Goal: Task Accomplishment & Management: Use online tool/utility

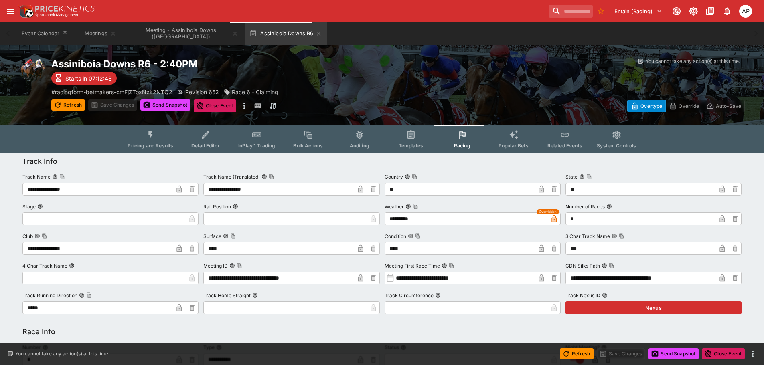
scroll to position [802, 0]
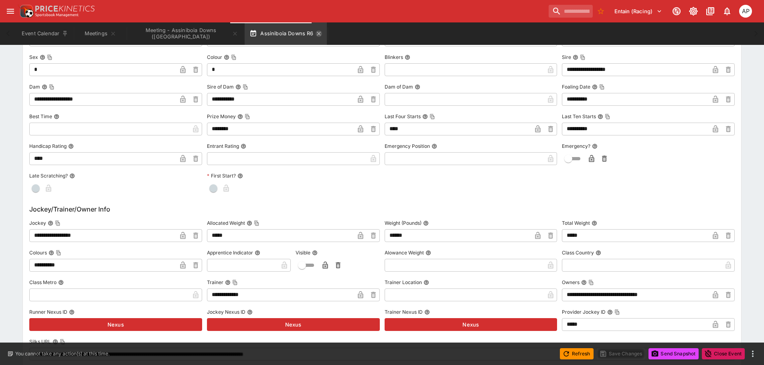
click at [316, 34] on icon "button" at bounding box center [319, 33] width 6 height 6
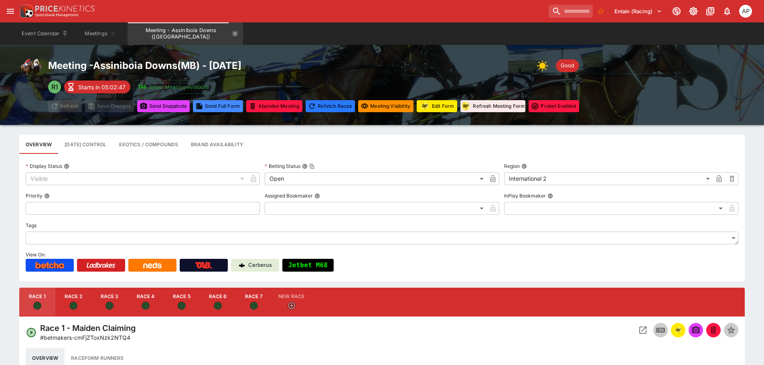
click at [232, 33] on icon "Meeting - Assiniboia Downs (CA)" at bounding box center [235, 33] width 6 height 6
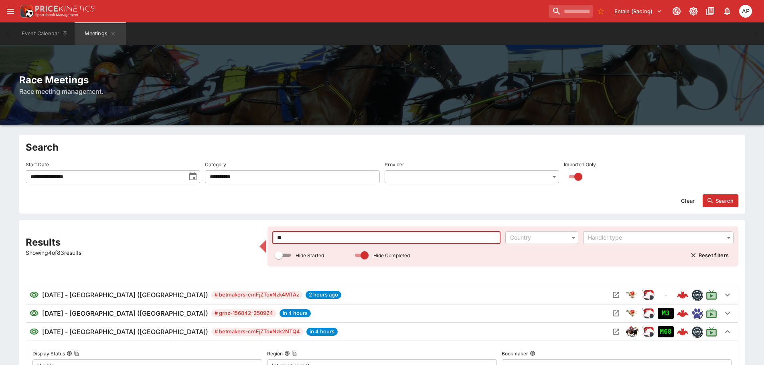
drag, startPoint x: 293, startPoint y: 235, endPoint x: 240, endPoint y: 235, distance: 53.4
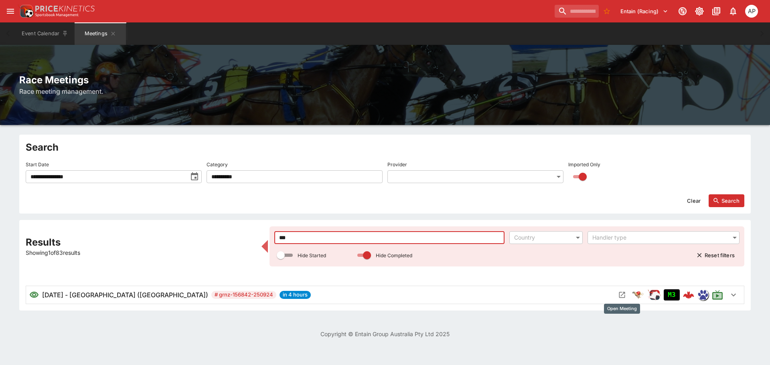
type input "***"
click at [624, 296] on icon "Open Meeting" at bounding box center [622, 295] width 8 height 8
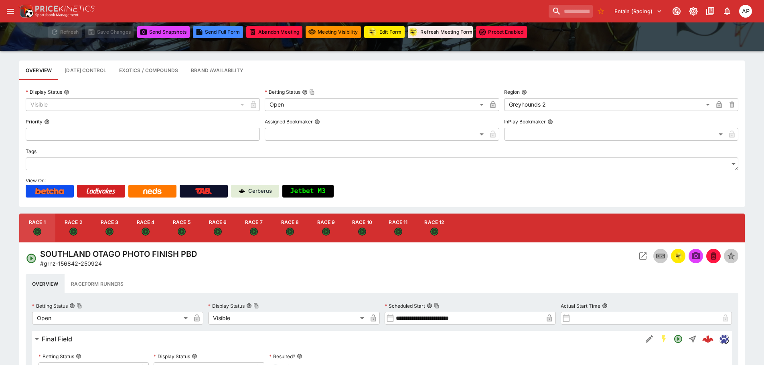
scroll to position [120, 0]
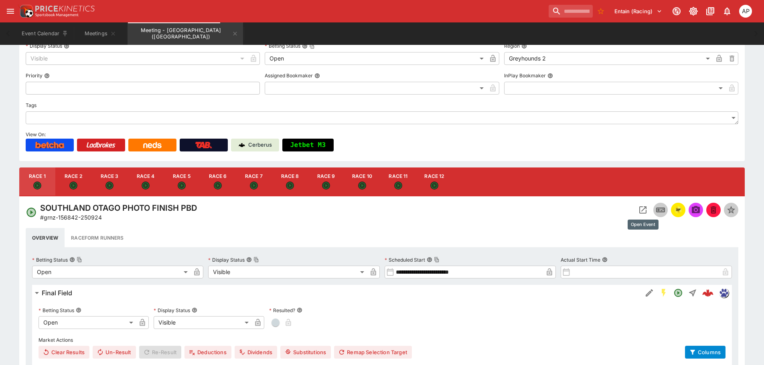
click at [639, 208] on icon "Open Event" at bounding box center [642, 210] width 7 height 7
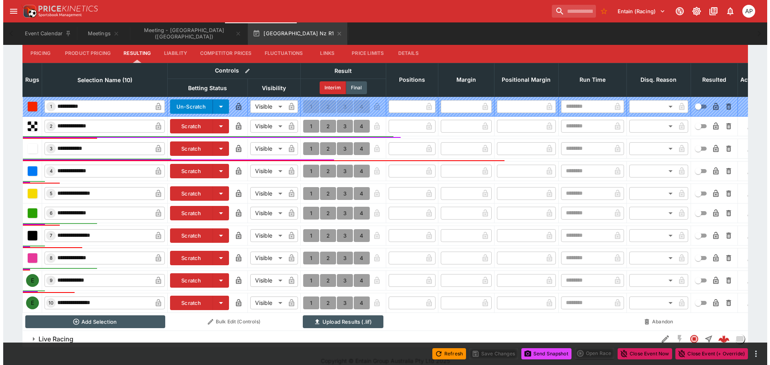
scroll to position [357, 0]
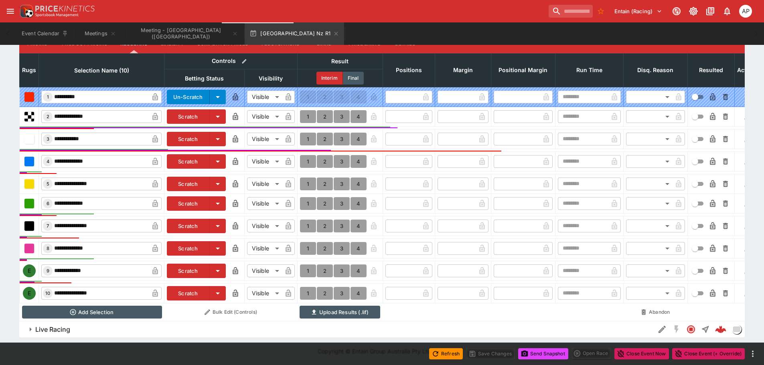
click at [184, 264] on button "Scratch" at bounding box center [188, 271] width 43 height 14
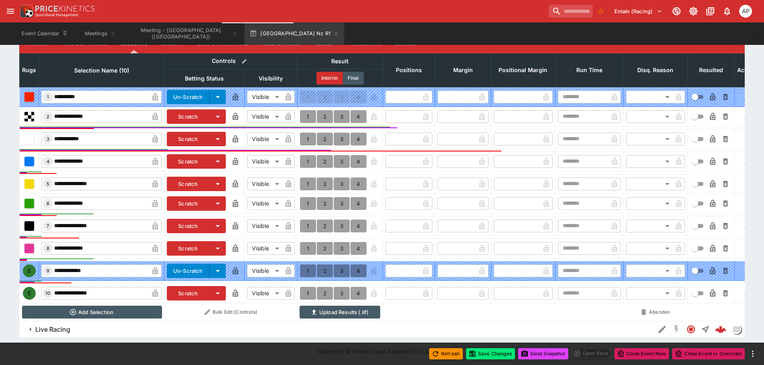
click at [191, 290] on button "Scratch" at bounding box center [188, 293] width 43 height 14
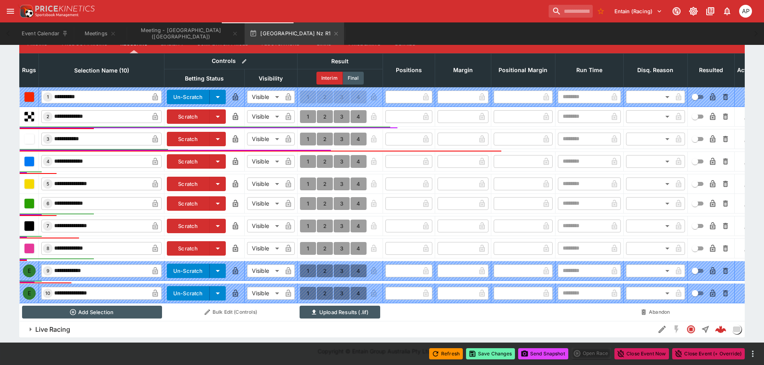
click at [488, 356] on button "Save Changes" at bounding box center [490, 354] width 49 height 11
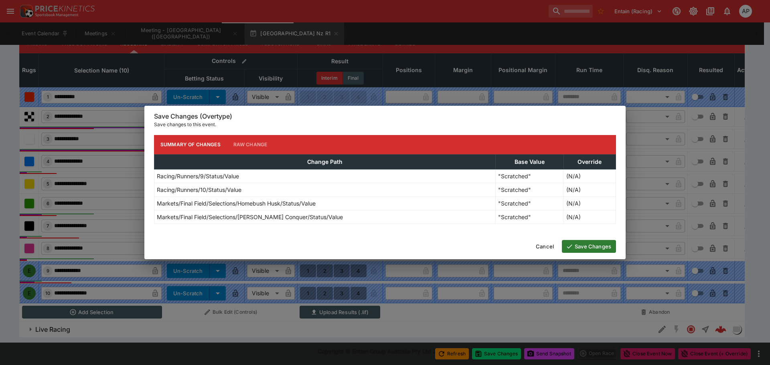
click at [579, 249] on button "Save Changes" at bounding box center [589, 246] width 54 height 13
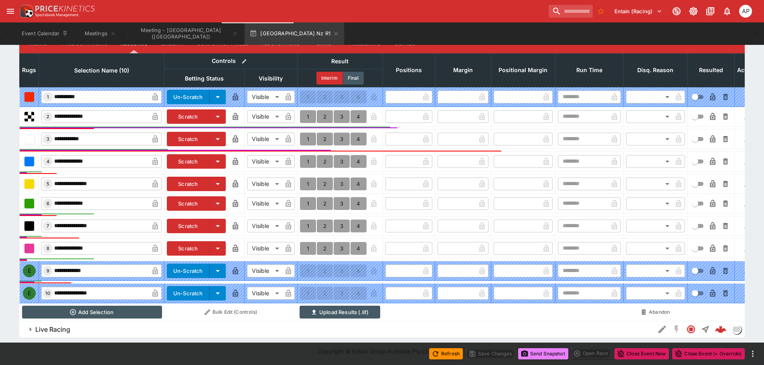
click at [550, 353] on button "Send Snapshot" at bounding box center [543, 354] width 50 height 11
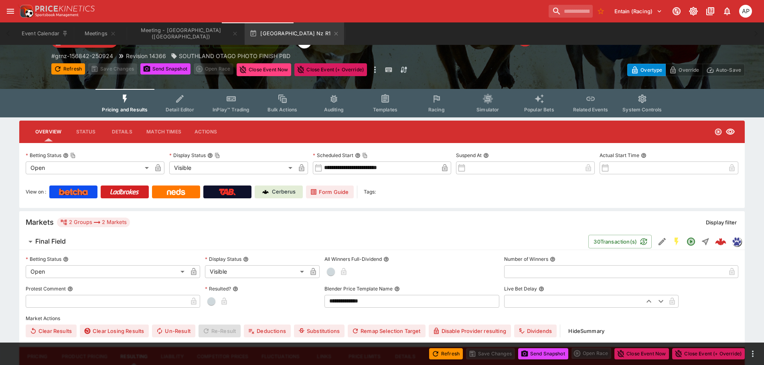
scroll to position [0, 0]
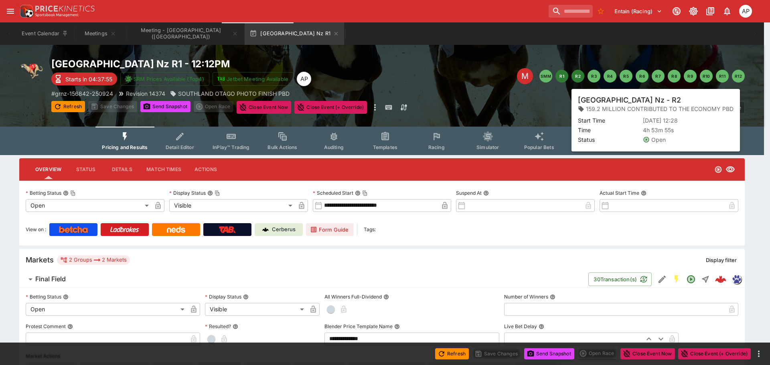
click at [577, 80] on button "R2" at bounding box center [578, 76] width 13 height 13
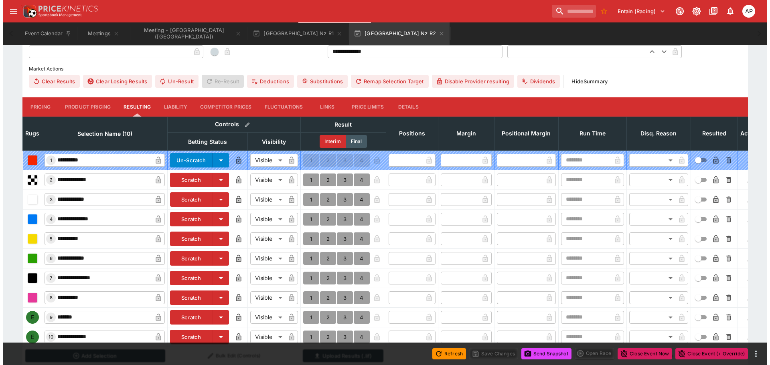
scroll to position [337, 0]
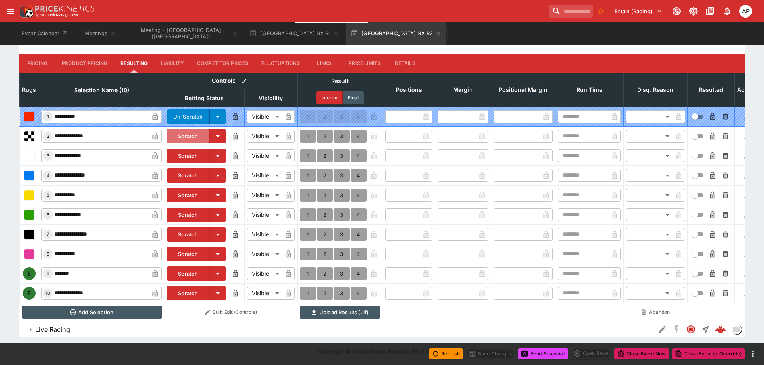
click at [187, 130] on button "Scratch" at bounding box center [188, 136] width 43 height 14
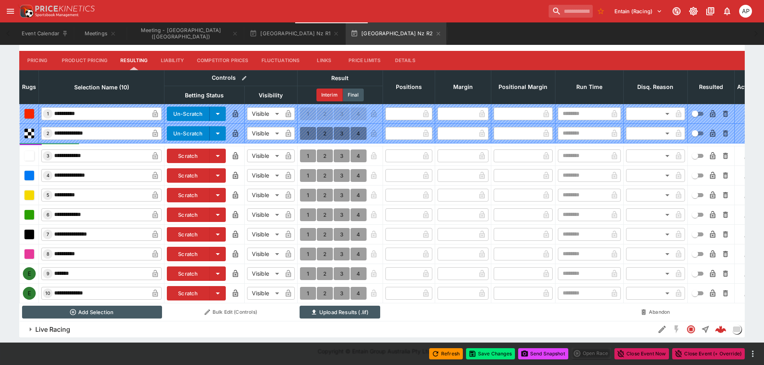
click at [192, 271] on button "Scratch" at bounding box center [188, 274] width 43 height 14
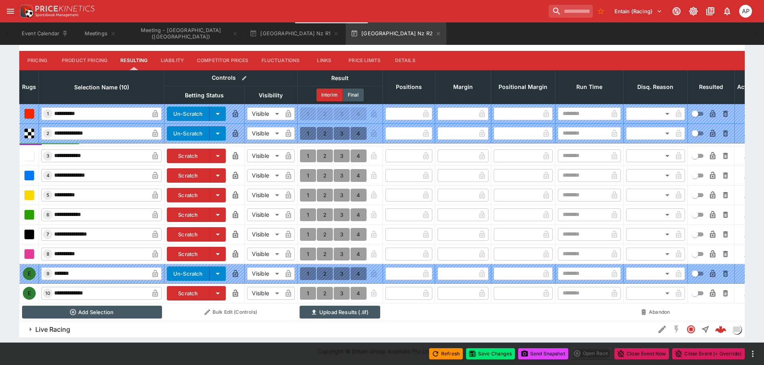
click at [187, 290] on button "Scratch" at bounding box center [188, 293] width 43 height 14
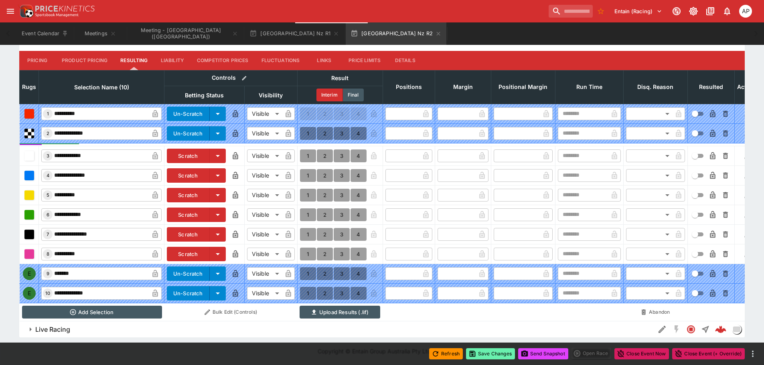
click at [499, 356] on button "Save Changes" at bounding box center [490, 354] width 49 height 11
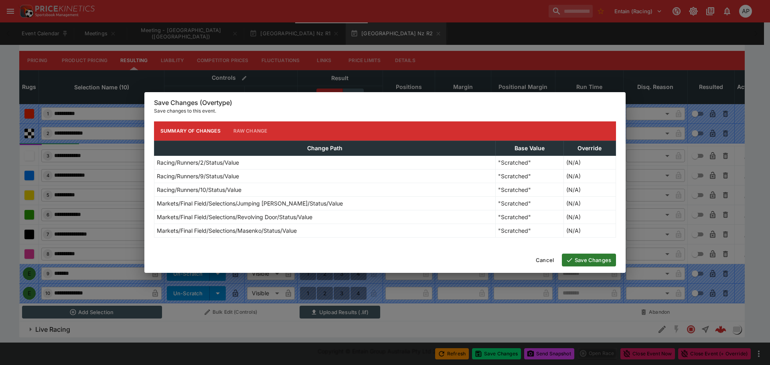
click at [580, 262] on button "Save Changes" at bounding box center [589, 260] width 54 height 13
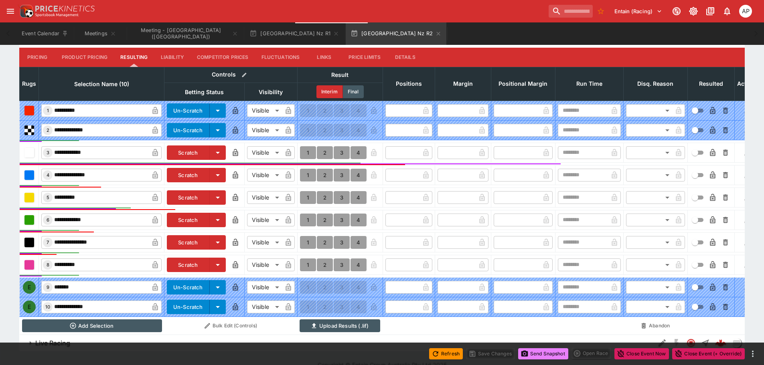
click at [544, 355] on button "Send Snapshot" at bounding box center [543, 354] width 50 height 11
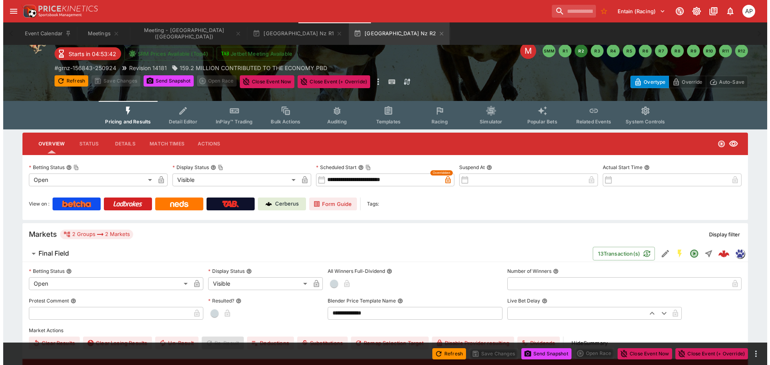
scroll to position [16, 0]
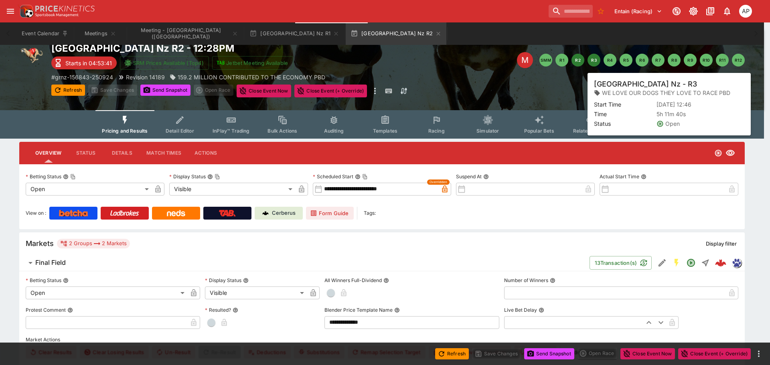
click at [593, 59] on button "R3" at bounding box center [594, 60] width 13 height 13
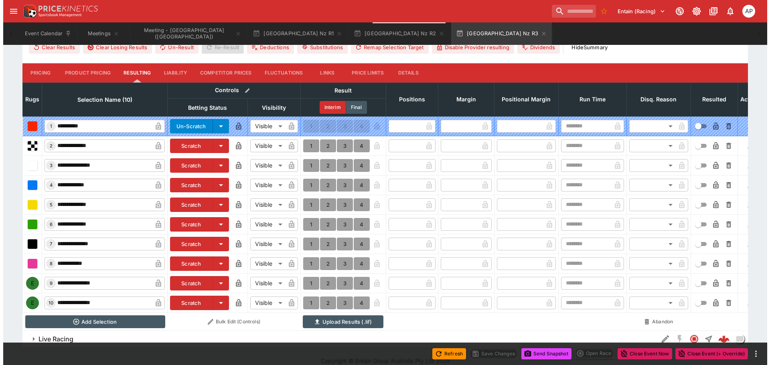
scroll to position [322, 0]
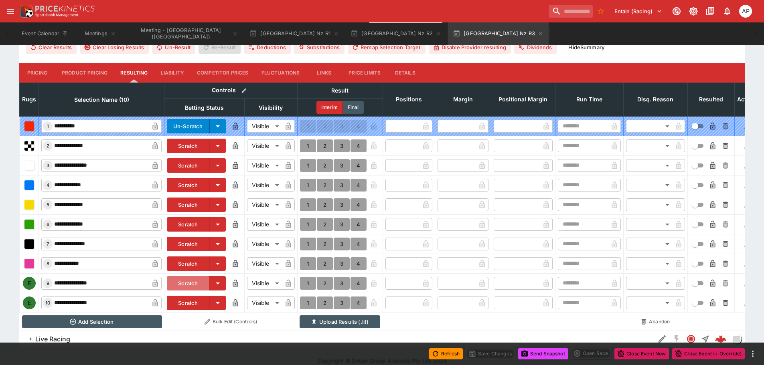
click at [194, 287] on button "Scratch" at bounding box center [188, 283] width 43 height 14
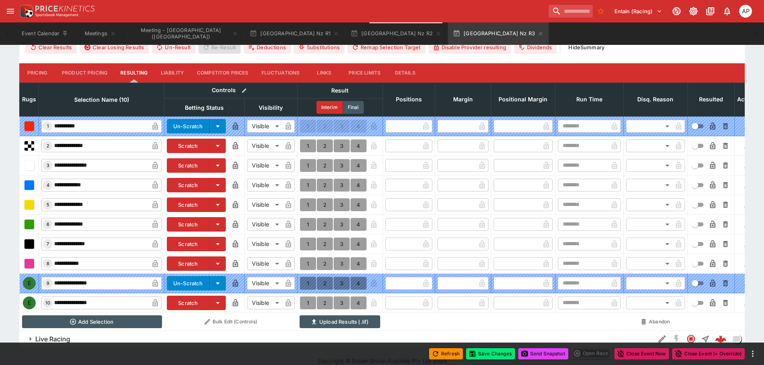
click at [189, 301] on button "Scratch" at bounding box center [188, 303] width 43 height 14
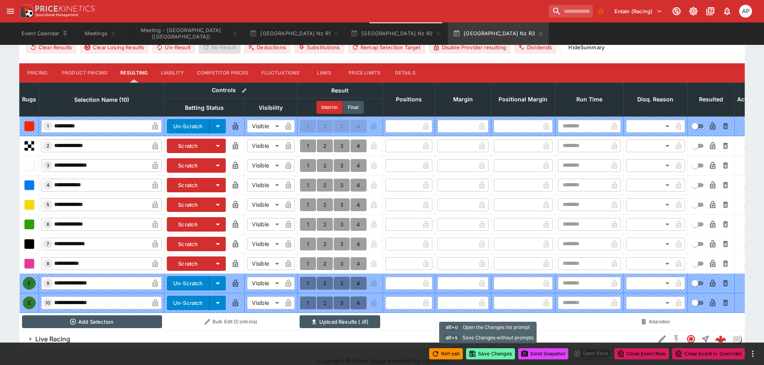
click at [493, 351] on button "Save Changes" at bounding box center [490, 354] width 49 height 11
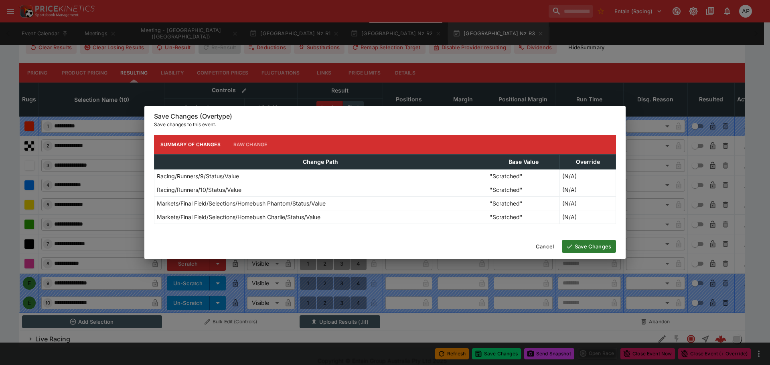
click at [585, 245] on button "Save Changes" at bounding box center [589, 246] width 54 height 13
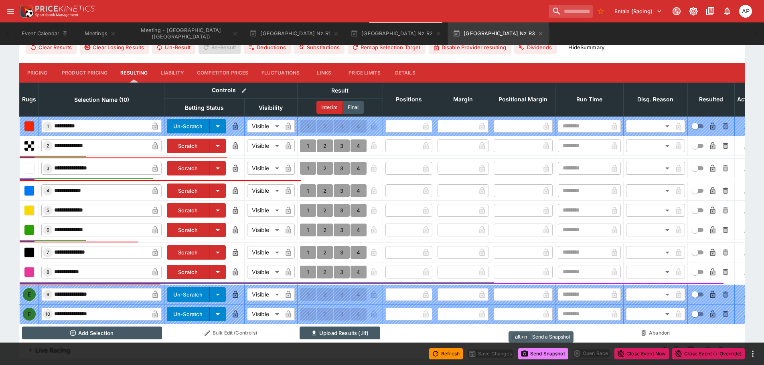
click at [543, 355] on button "Send Snapshot" at bounding box center [543, 354] width 50 height 11
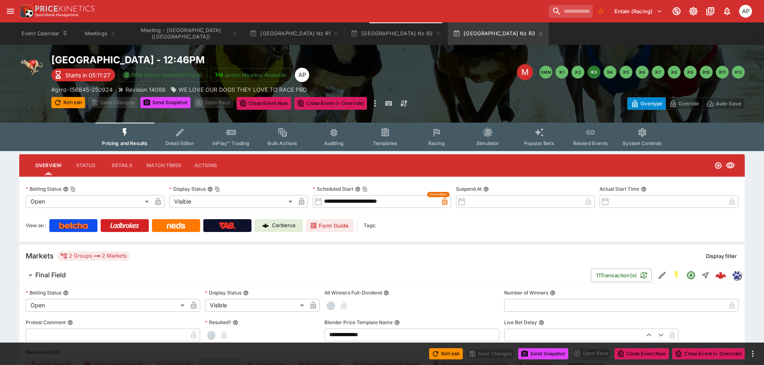
scroll to position [0, 0]
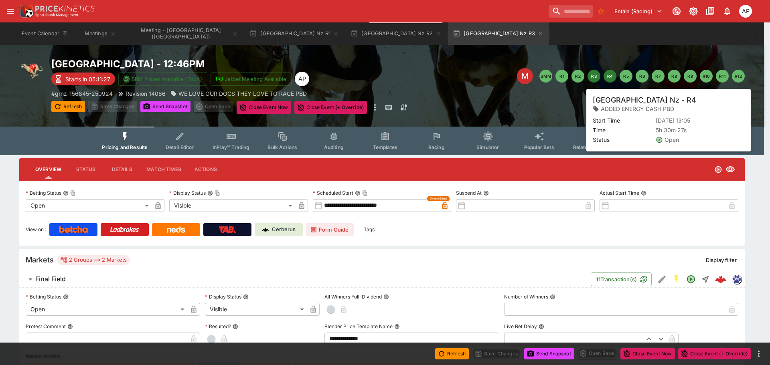
click at [610, 78] on button "R4" at bounding box center [610, 76] width 13 height 13
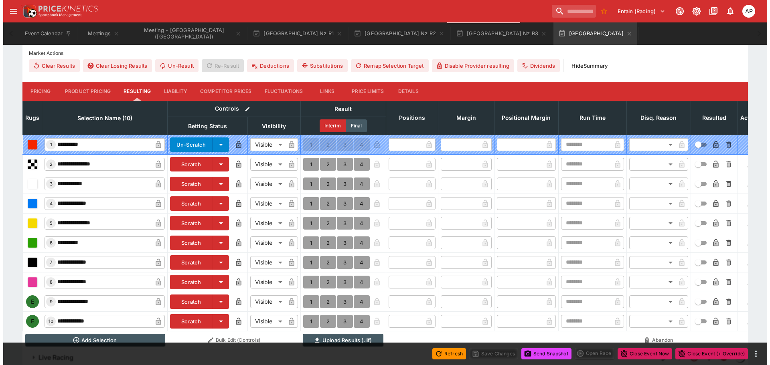
scroll to position [321, 0]
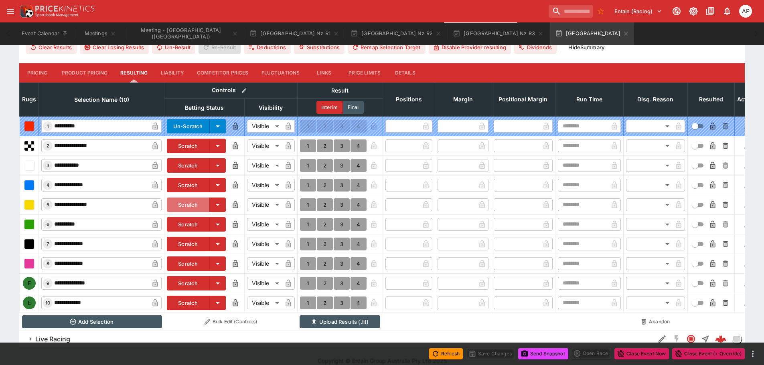
click at [182, 203] on button "Scratch" at bounding box center [188, 205] width 43 height 14
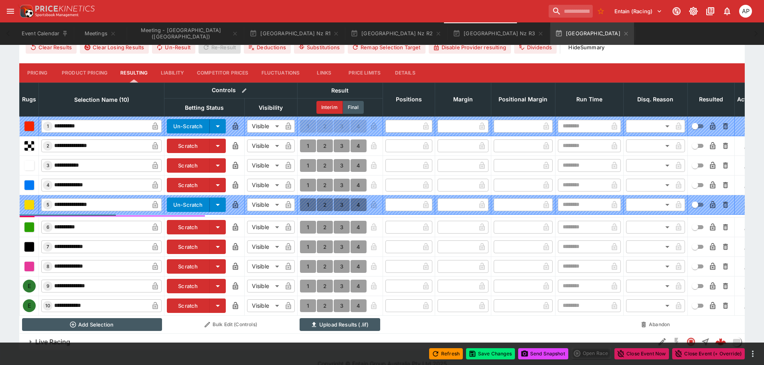
click at [185, 307] on button "Scratch" at bounding box center [188, 306] width 43 height 14
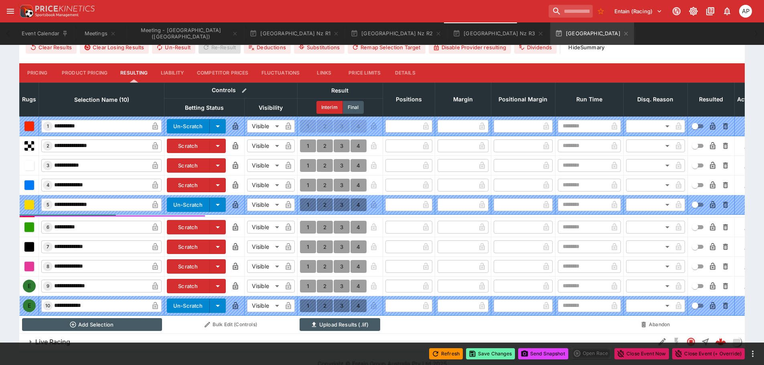
click at [489, 352] on button "Save Changes" at bounding box center [490, 354] width 49 height 11
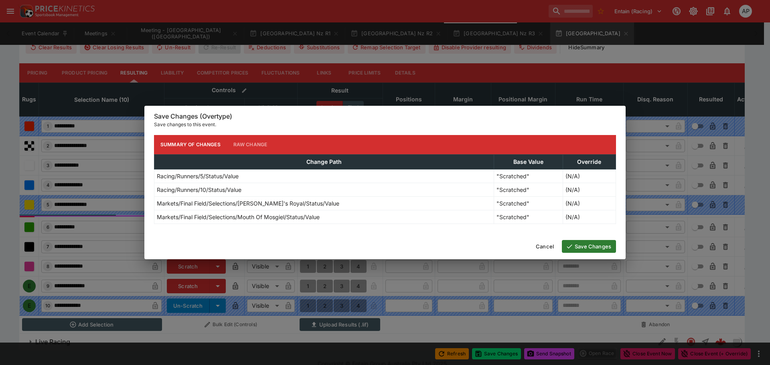
click at [580, 246] on button "Save Changes" at bounding box center [589, 246] width 54 height 13
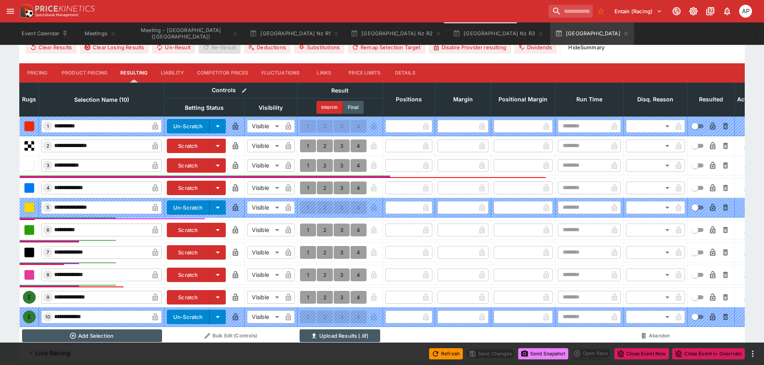
click at [545, 357] on button "Send Snapshot" at bounding box center [543, 354] width 50 height 11
drag, startPoint x: 406, startPoint y: 71, endPoint x: 403, endPoint y: 90, distance: 19.6
click at [406, 71] on button "Details" at bounding box center [405, 72] width 36 height 19
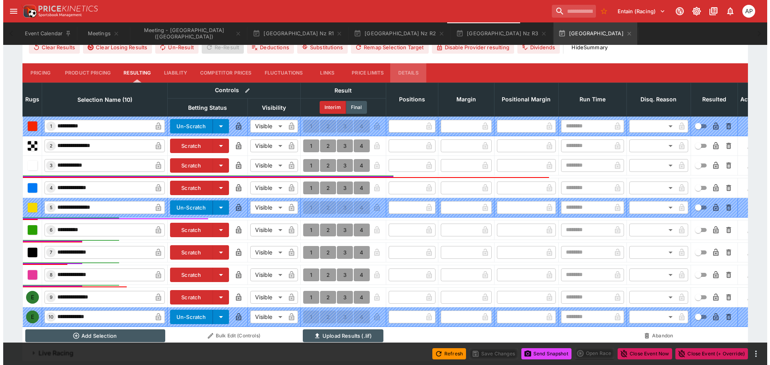
scroll to position [311, 0]
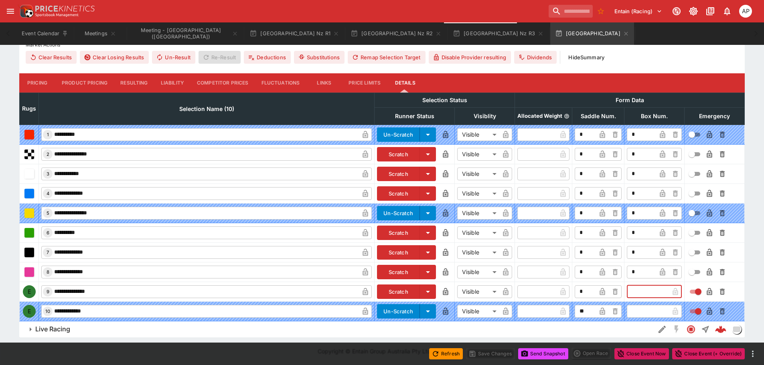
click at [639, 290] on input "text" at bounding box center [648, 292] width 42 height 13
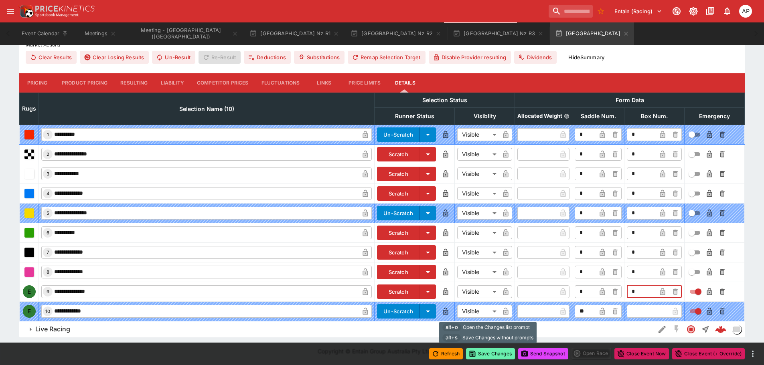
type input "*"
click at [490, 353] on button "Save Changes" at bounding box center [490, 354] width 49 height 11
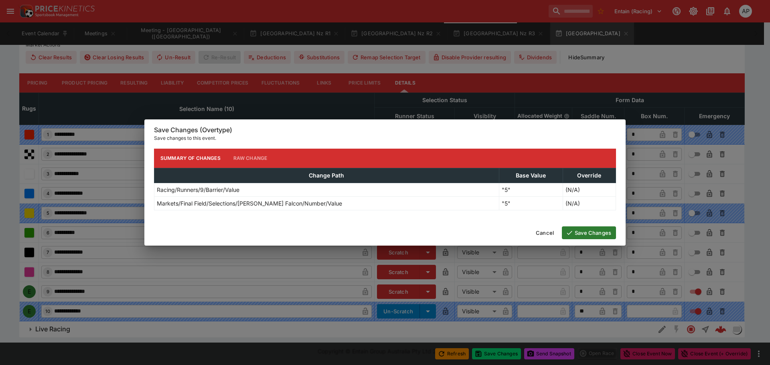
click at [585, 233] on button "Save Changes" at bounding box center [589, 233] width 54 height 13
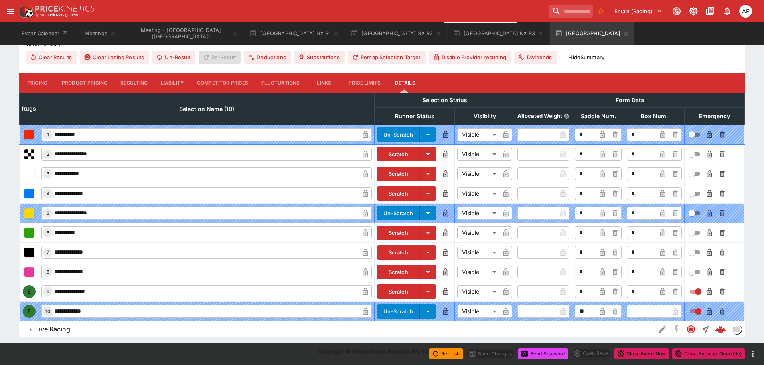
click at [546, 351] on button "Send Snapshot" at bounding box center [543, 354] width 50 height 11
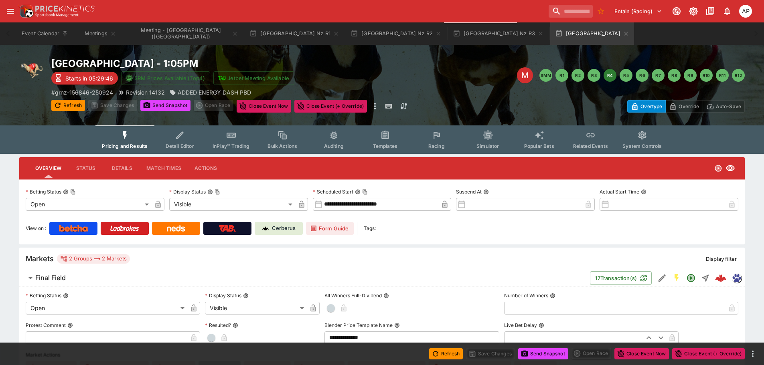
scroll to position [0, 0]
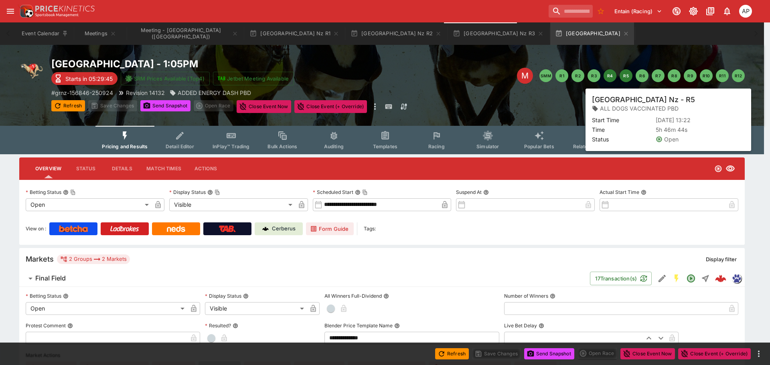
click at [622, 75] on button "R5" at bounding box center [626, 75] width 13 height 13
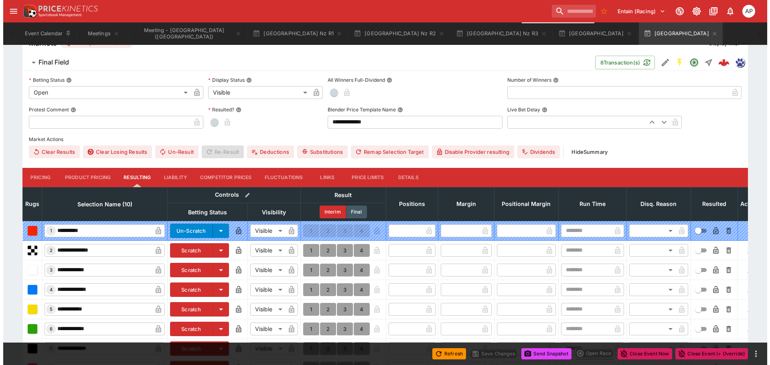
scroll to position [337, 0]
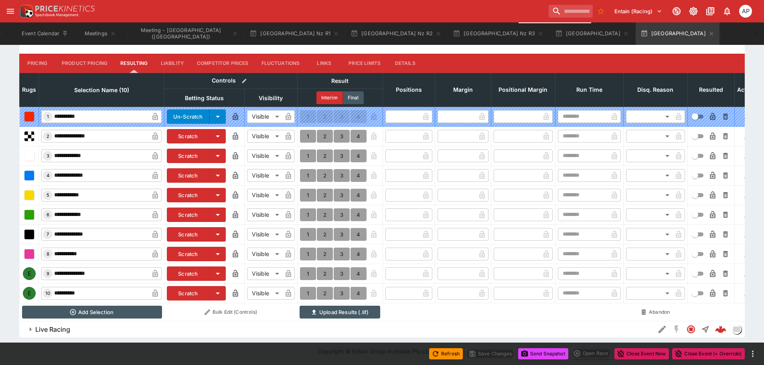
click at [181, 268] on button "Scratch" at bounding box center [188, 274] width 43 height 14
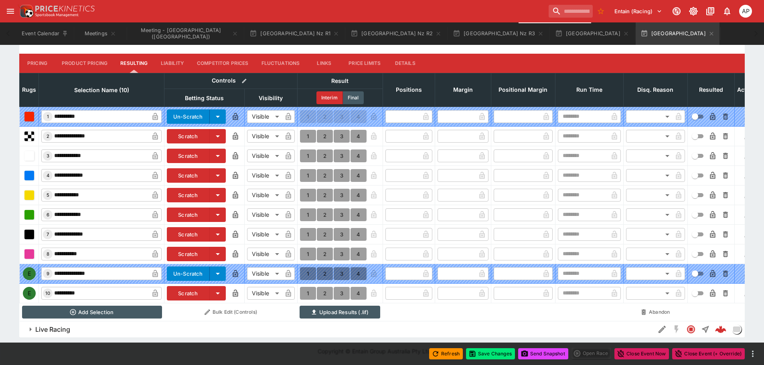
click at [179, 289] on button "Scratch" at bounding box center [188, 293] width 43 height 14
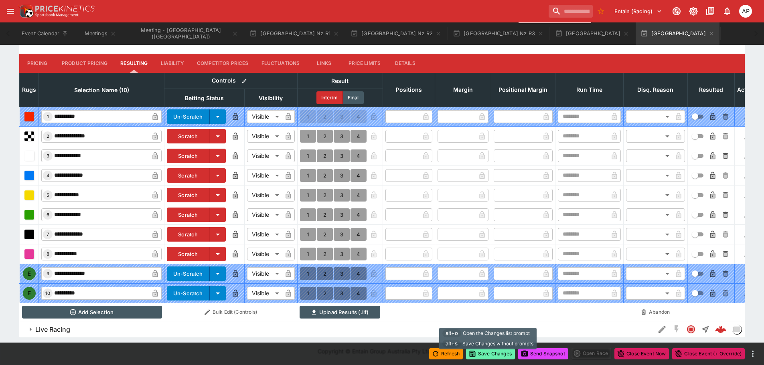
click at [493, 354] on button "Save Changes" at bounding box center [490, 354] width 49 height 11
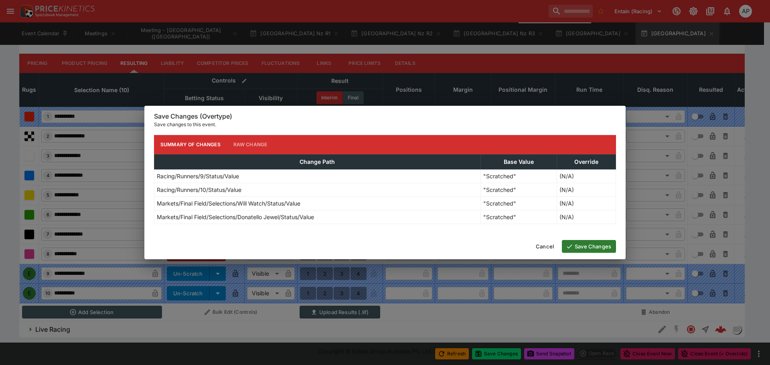
click at [588, 247] on button "Save Changes" at bounding box center [589, 246] width 54 height 13
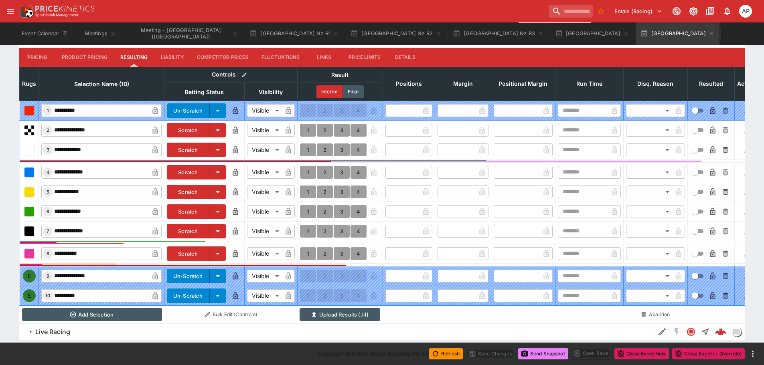
click at [546, 353] on button "Send Snapshot" at bounding box center [543, 354] width 50 height 11
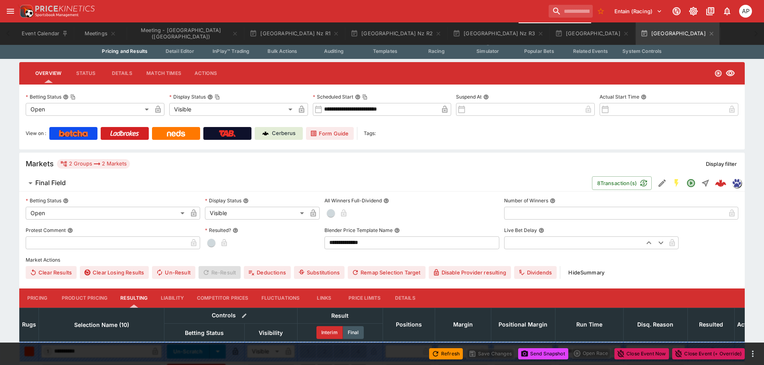
scroll to position [0, 0]
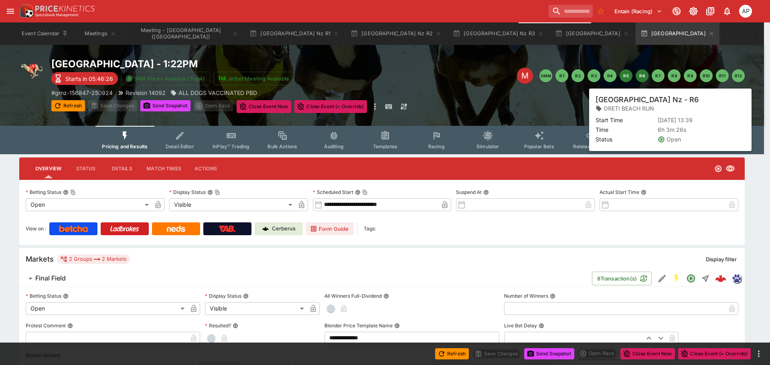
click at [640, 75] on button "R6" at bounding box center [642, 75] width 13 height 13
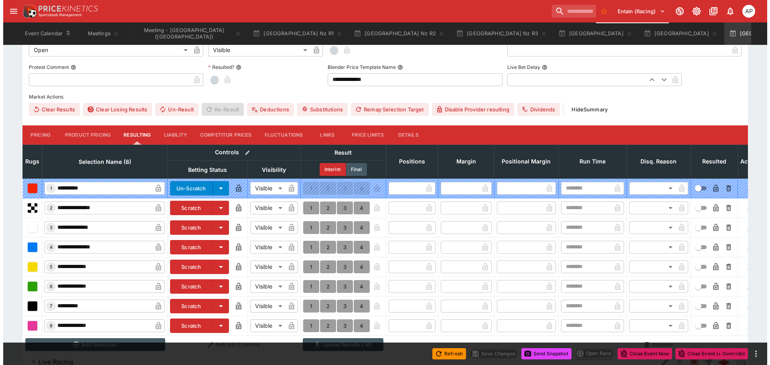
scroll to position [297, 0]
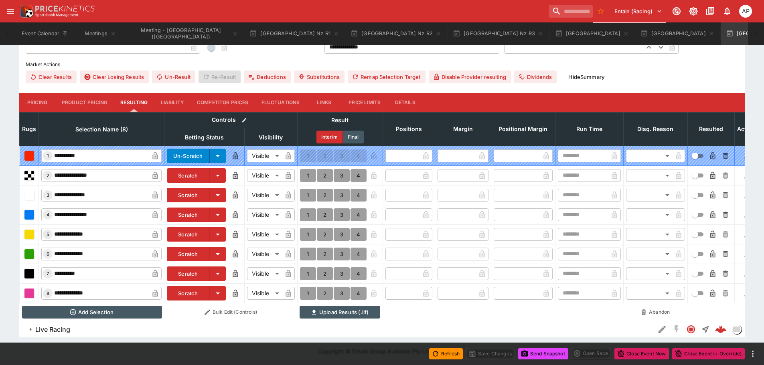
click at [191, 208] on button "Scratch" at bounding box center [188, 215] width 43 height 14
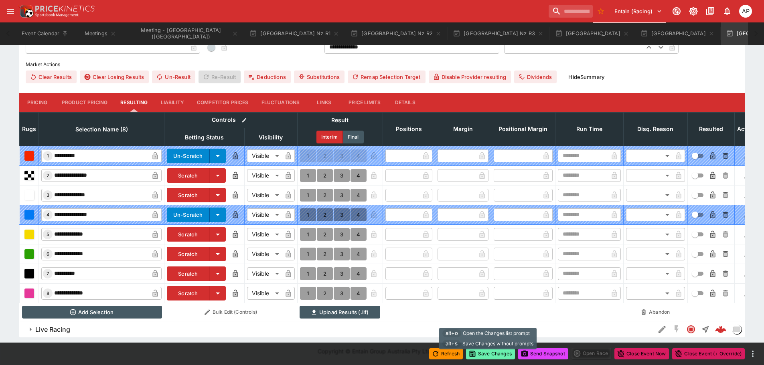
click at [485, 353] on button "Save Changes" at bounding box center [490, 354] width 49 height 11
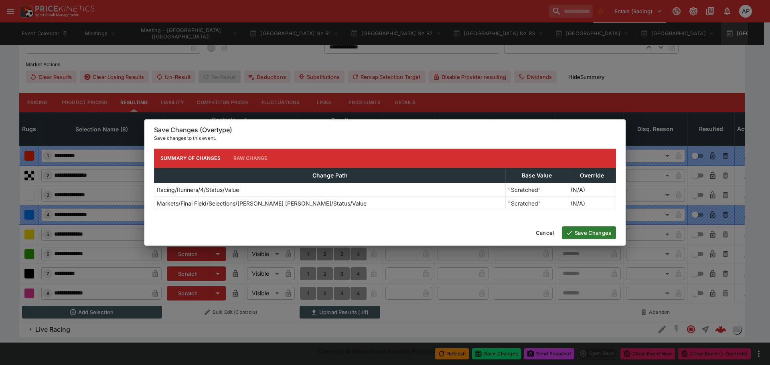
click at [575, 232] on button "Save Changes" at bounding box center [589, 233] width 54 height 13
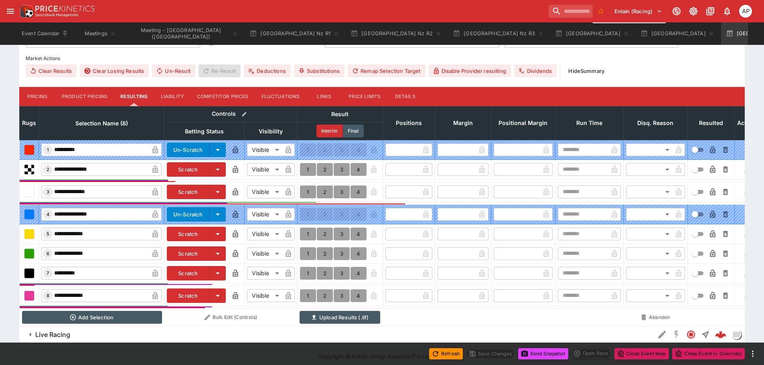
click at [543, 355] on button "Send Snapshot" at bounding box center [543, 354] width 50 height 11
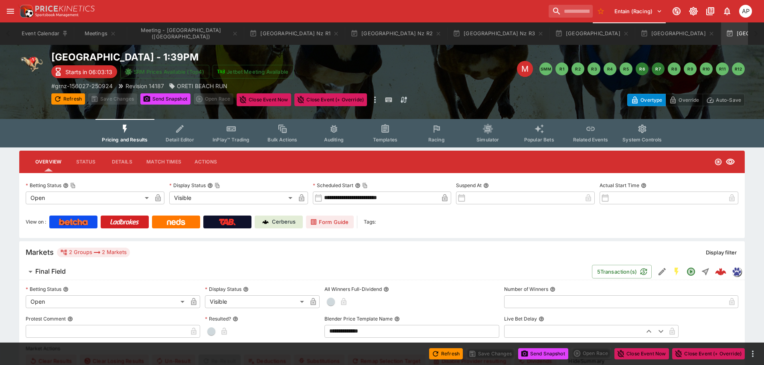
scroll to position [0, 0]
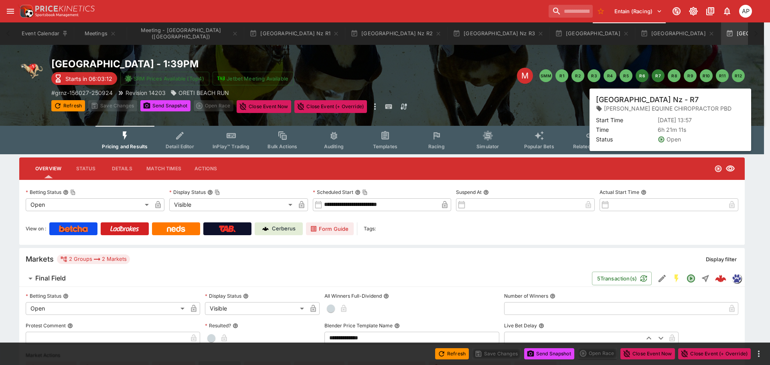
click at [656, 75] on button "R7" at bounding box center [658, 75] width 13 height 13
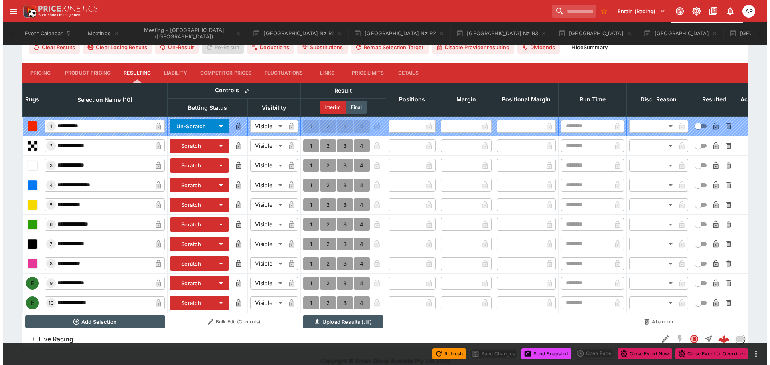
scroll to position [322, 0]
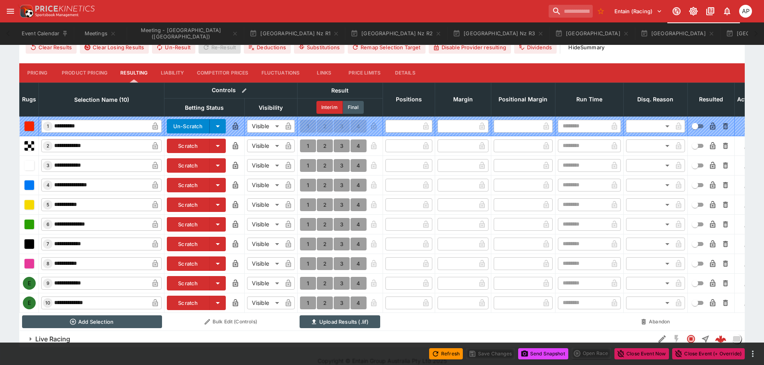
click at [190, 244] on button "Scratch" at bounding box center [188, 244] width 43 height 14
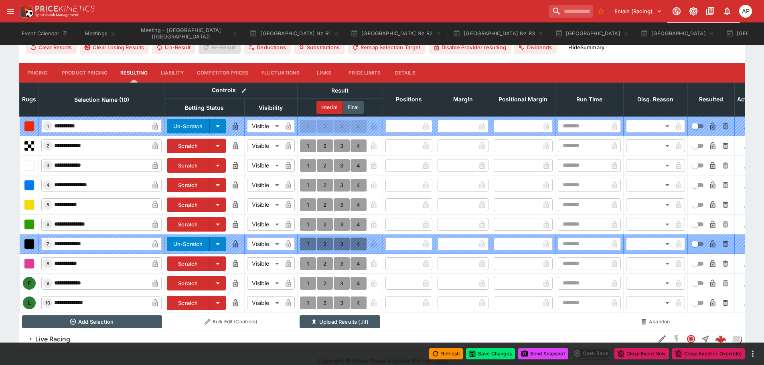
click at [190, 304] on button "Scratch" at bounding box center [188, 303] width 43 height 14
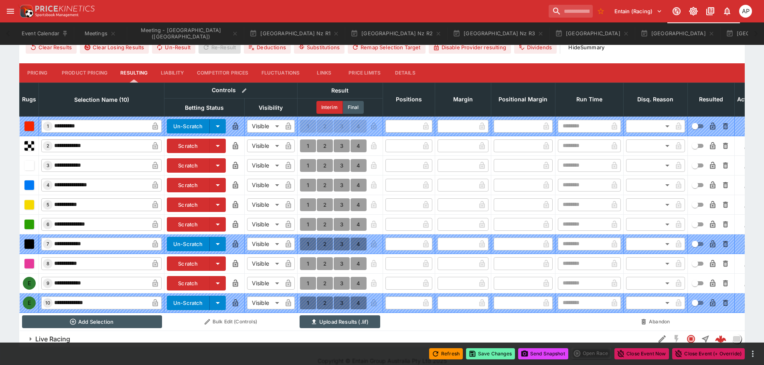
click at [491, 356] on button "Save Changes" at bounding box center [490, 354] width 49 height 11
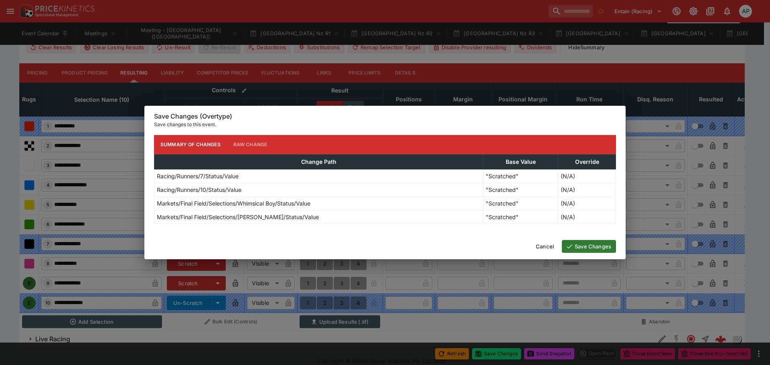
click at [576, 246] on button "Save Changes" at bounding box center [589, 246] width 54 height 13
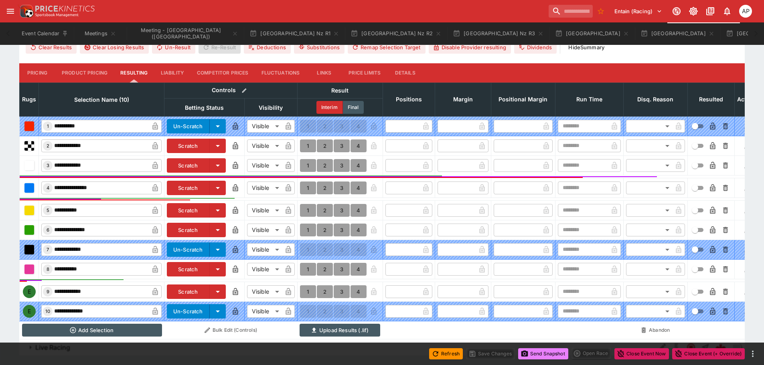
click at [549, 355] on button "Send Snapshot" at bounding box center [543, 354] width 50 height 11
click at [405, 70] on button "Details" at bounding box center [405, 72] width 36 height 19
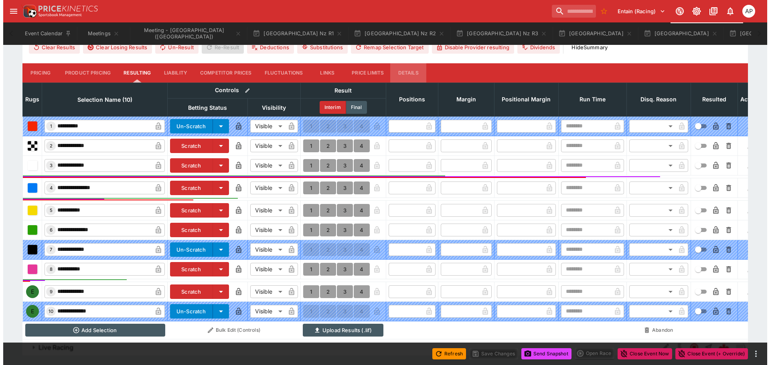
scroll to position [312, 0]
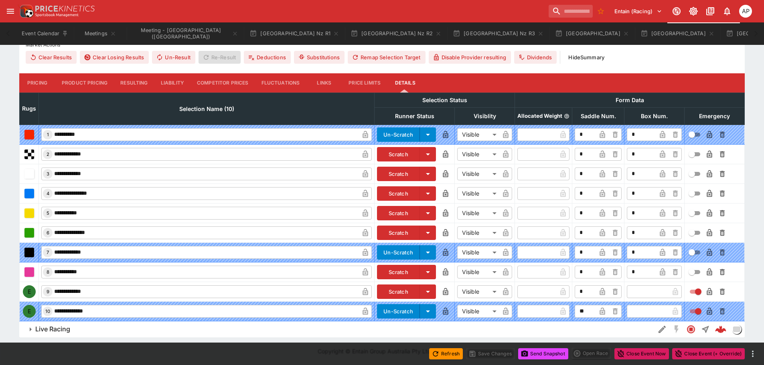
click at [641, 293] on input "text" at bounding box center [648, 292] width 42 height 13
type input "*"
click at [492, 356] on button "Save Changes" at bounding box center [490, 354] width 49 height 11
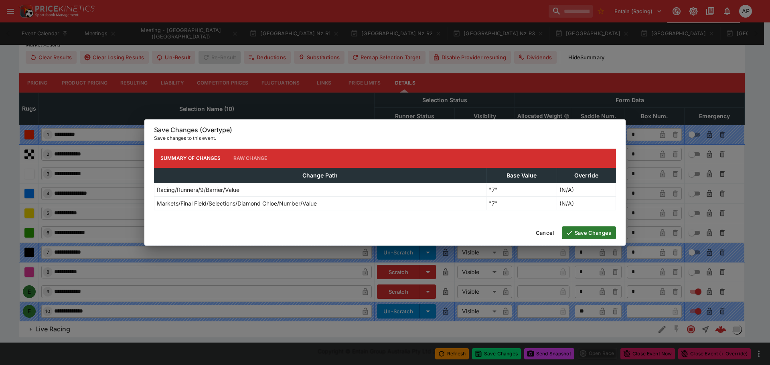
click at [585, 231] on button "Save Changes" at bounding box center [589, 233] width 54 height 13
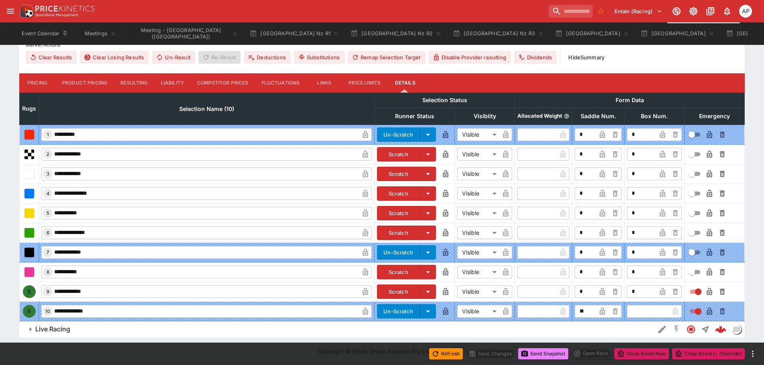
click at [542, 353] on button "Send Snapshot" at bounding box center [543, 354] width 50 height 11
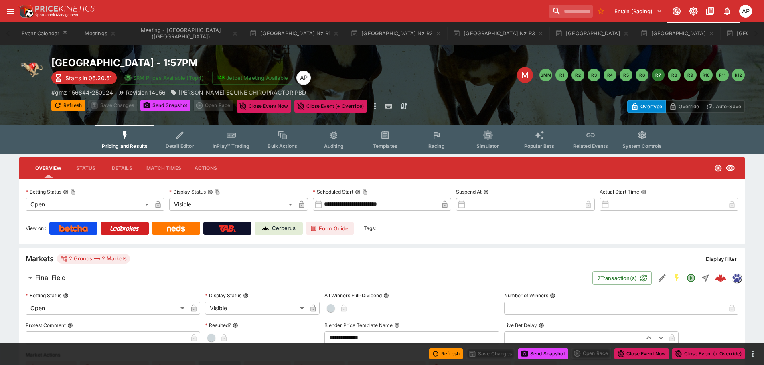
scroll to position [0, 0]
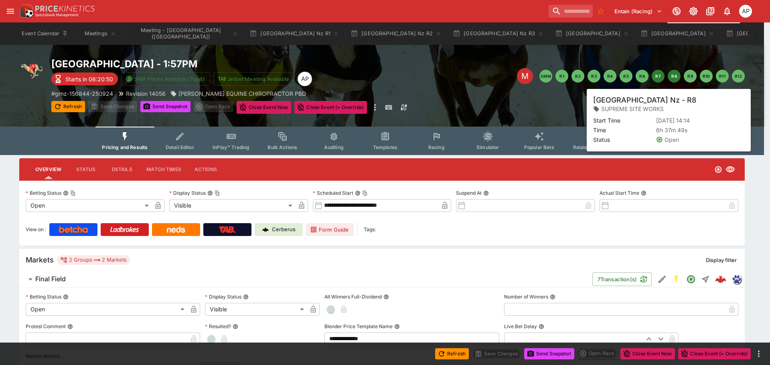
click at [672, 76] on button "R8" at bounding box center [674, 76] width 13 height 13
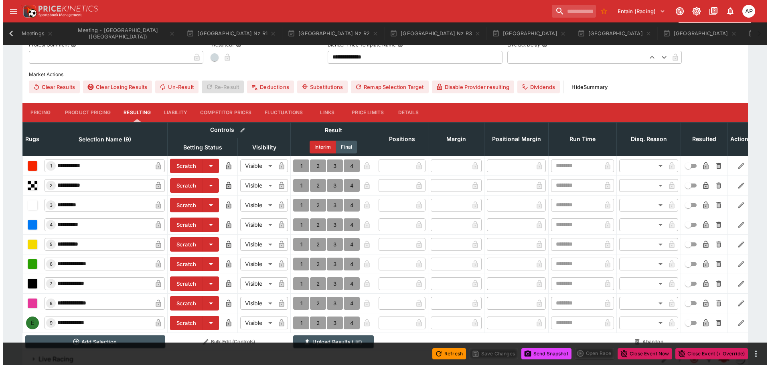
scroll to position [317, 0]
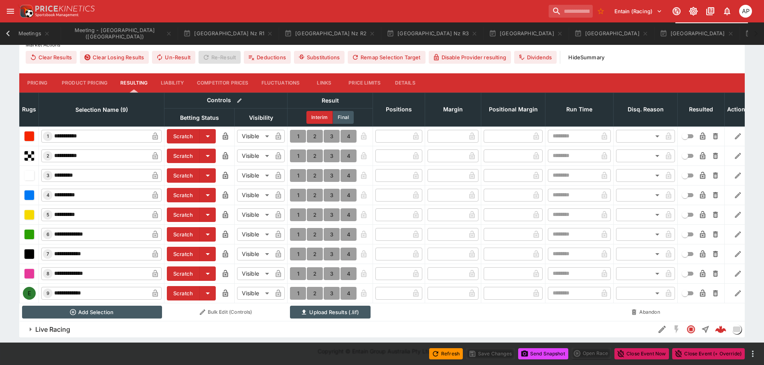
click at [184, 208] on button "Scratch" at bounding box center [183, 215] width 33 height 14
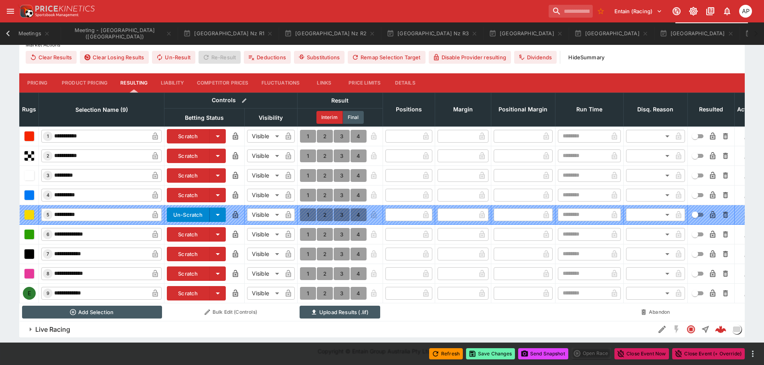
click at [478, 359] on button "Save Changes" at bounding box center [490, 354] width 49 height 11
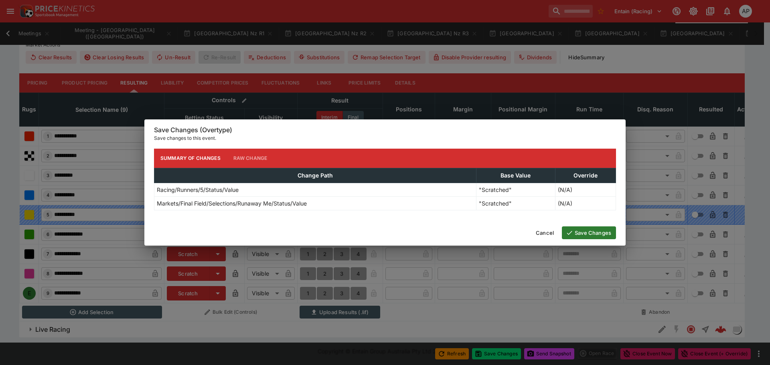
click at [584, 236] on button "Save Changes" at bounding box center [589, 233] width 54 height 13
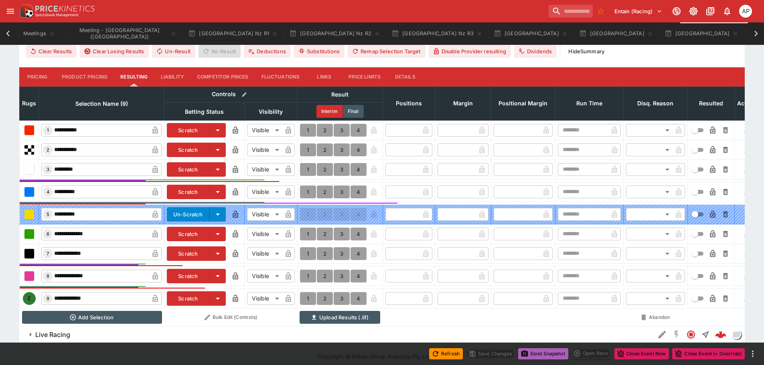
click at [546, 356] on button "Send Snapshot" at bounding box center [543, 354] width 50 height 11
click at [400, 77] on button "Details" at bounding box center [405, 76] width 36 height 19
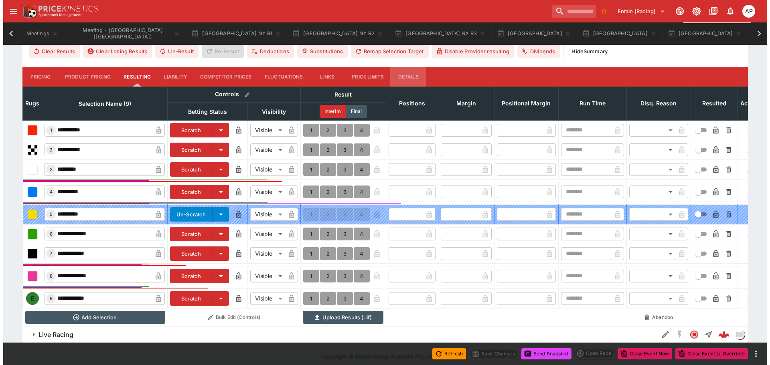
scroll to position [291, 0]
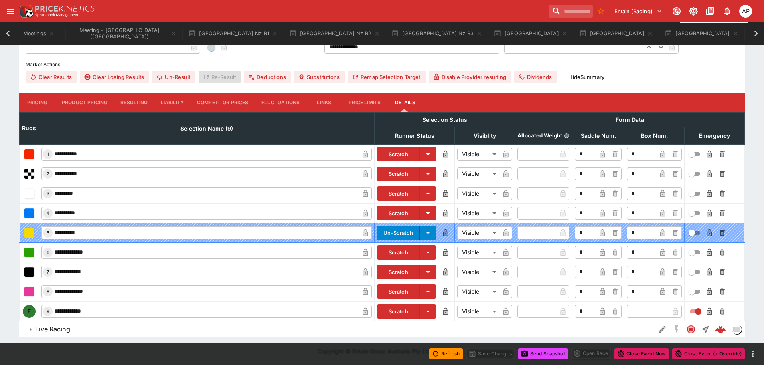
click at [644, 310] on input "text" at bounding box center [648, 311] width 42 height 13
type input "*"
click at [497, 354] on button "Save Changes" at bounding box center [490, 354] width 49 height 11
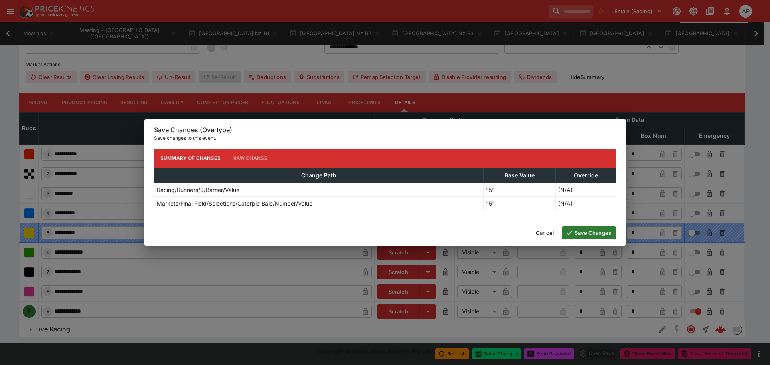
click at [611, 235] on button "Save Changes" at bounding box center [589, 233] width 54 height 13
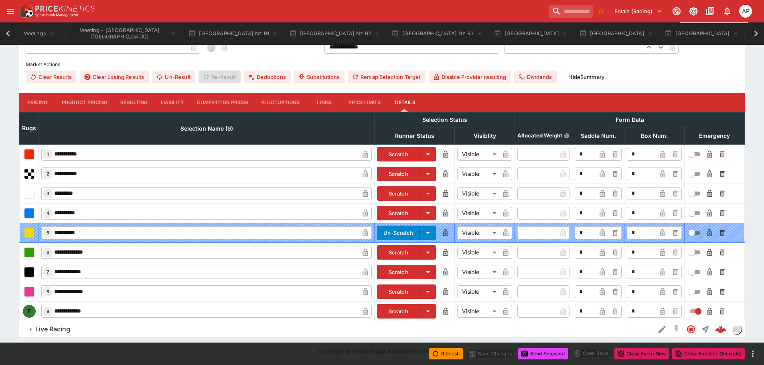
click at [538, 357] on button "Send Snapshot" at bounding box center [543, 354] width 50 height 11
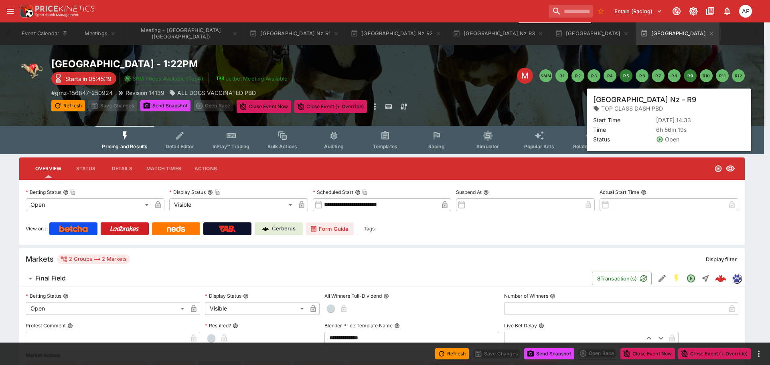
click at [693, 76] on button "R9" at bounding box center [690, 75] width 13 height 13
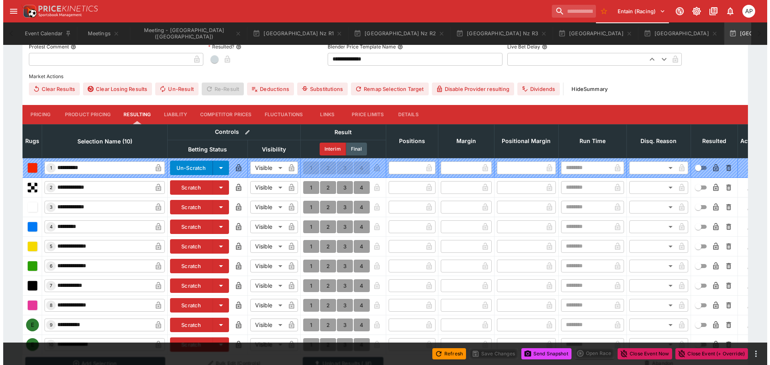
scroll to position [321, 0]
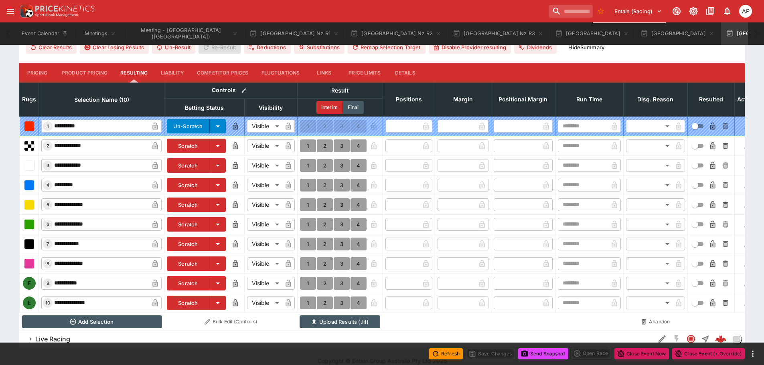
click at [195, 282] on button "Scratch" at bounding box center [188, 283] width 43 height 14
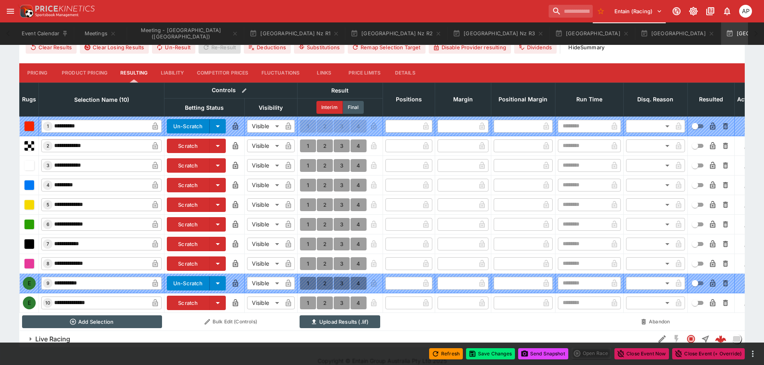
click at [182, 304] on button "Scratch" at bounding box center [188, 303] width 43 height 14
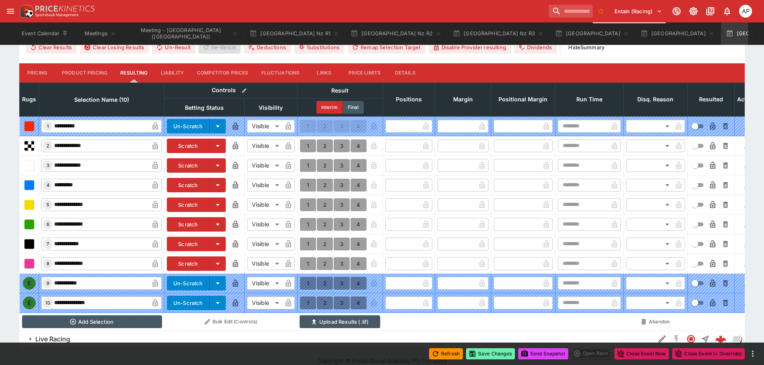
click at [494, 354] on button "Save Changes" at bounding box center [490, 354] width 49 height 11
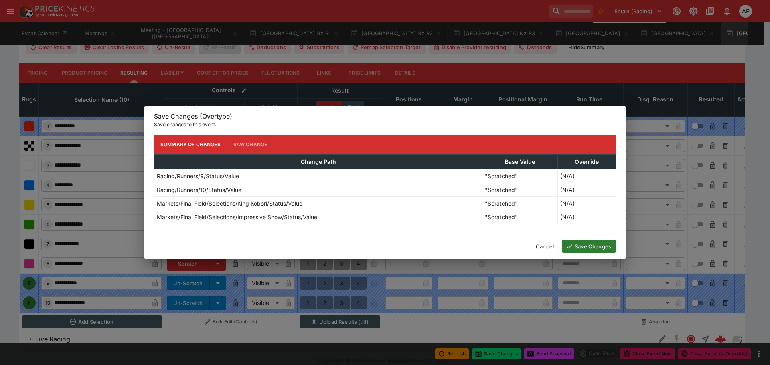
click at [574, 243] on button "Save Changes" at bounding box center [589, 246] width 54 height 13
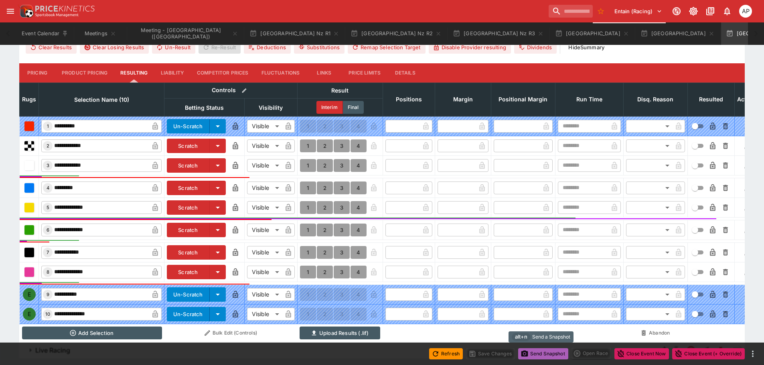
click at [550, 356] on button "Send Snapshot" at bounding box center [543, 354] width 50 height 11
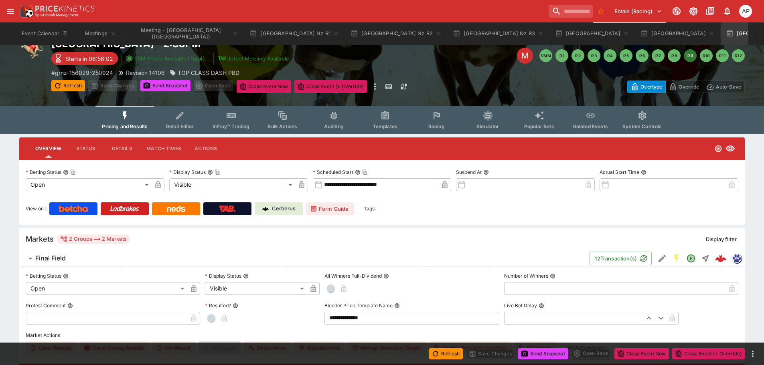
scroll to position [0, 0]
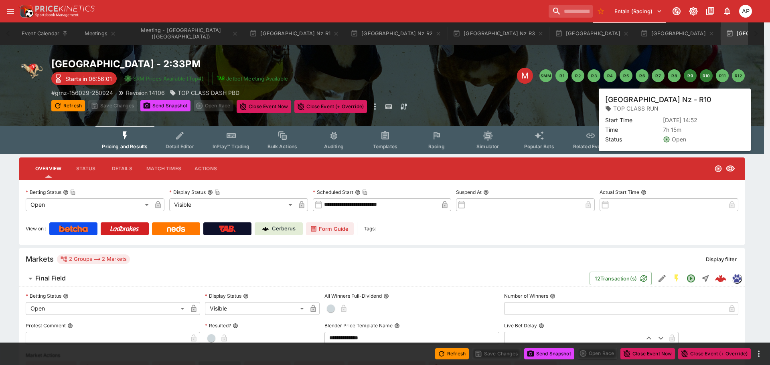
click at [711, 75] on button "R10" at bounding box center [706, 75] width 13 height 13
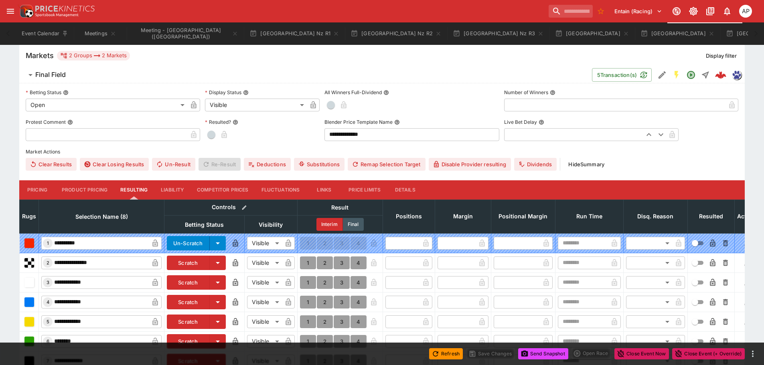
scroll to position [281, 0]
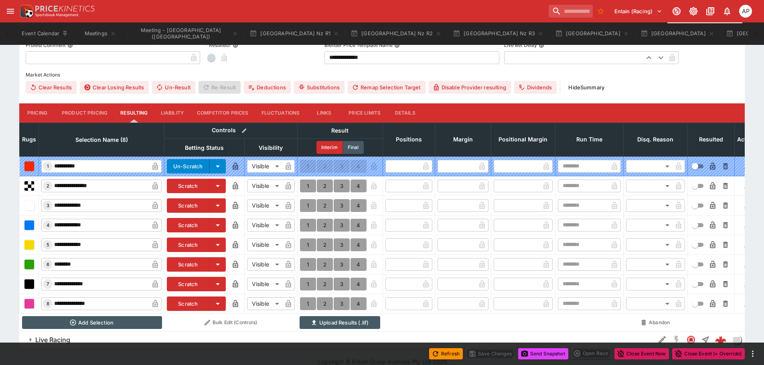
click at [183, 205] on button "Scratch" at bounding box center [188, 206] width 43 height 14
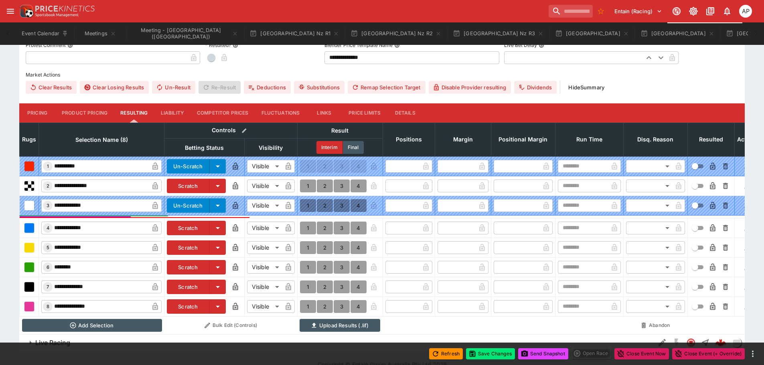
click at [185, 246] on button "Scratch" at bounding box center [188, 248] width 43 height 14
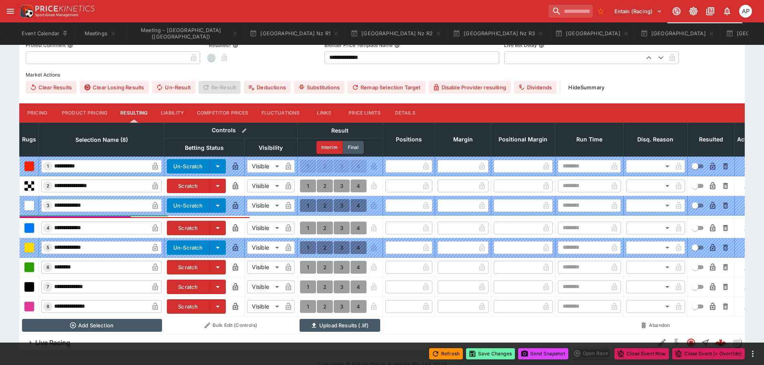
click at [493, 350] on button "Save Changes" at bounding box center [490, 354] width 49 height 11
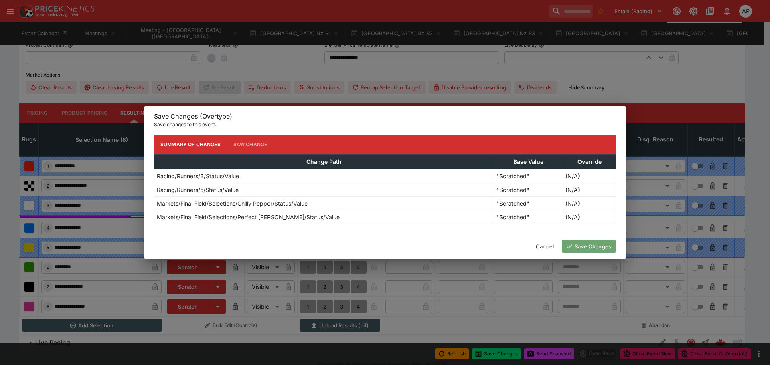
click at [588, 248] on button "Save Changes" at bounding box center [589, 246] width 54 height 13
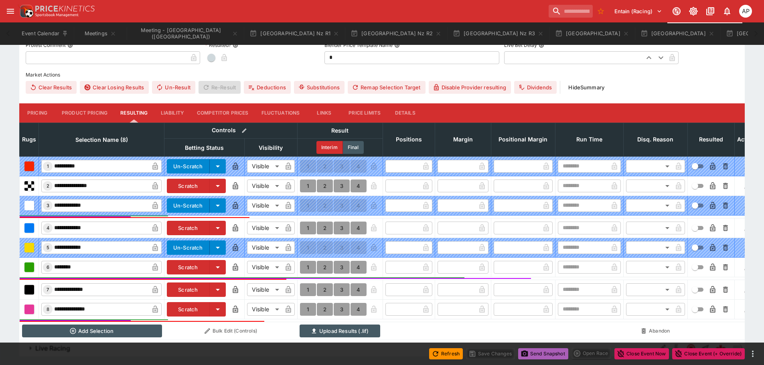
click at [550, 353] on button "Send Snapshot" at bounding box center [543, 354] width 50 height 11
type input "**********"
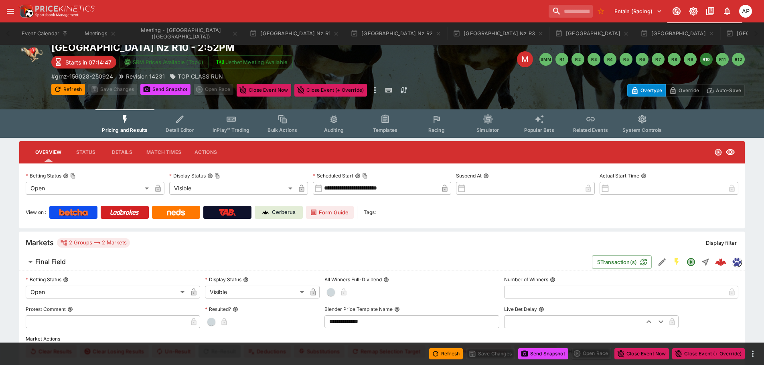
scroll to position [0, 0]
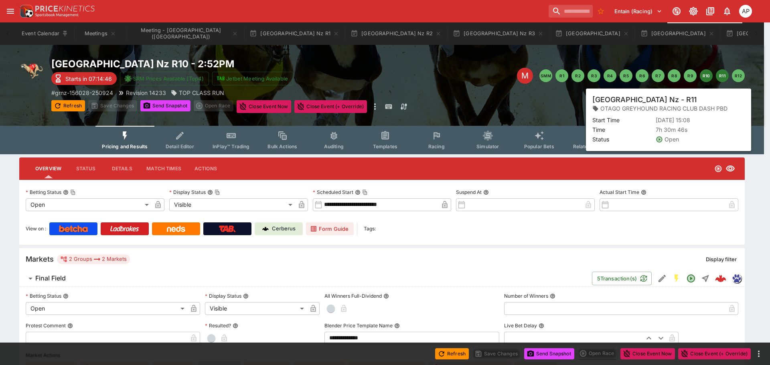
click at [722, 77] on button "R11" at bounding box center [722, 75] width 13 height 13
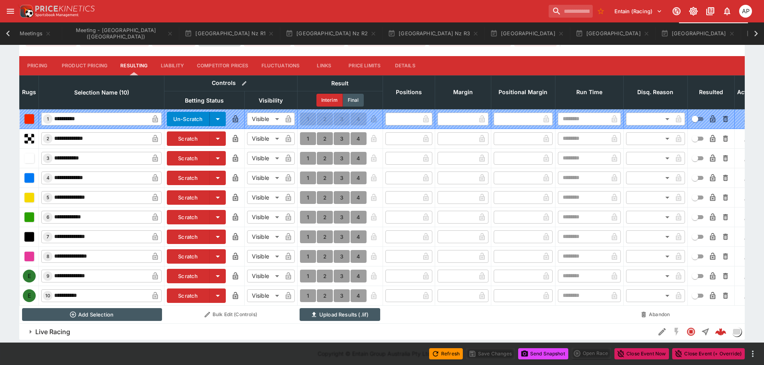
scroll to position [337, 0]
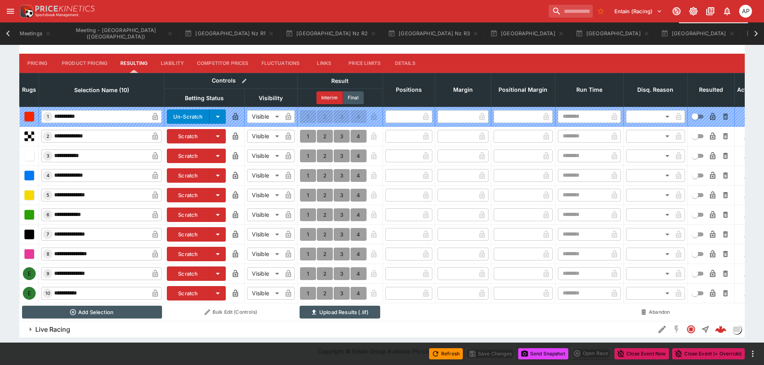
click at [190, 270] on button "Scratch" at bounding box center [188, 274] width 43 height 14
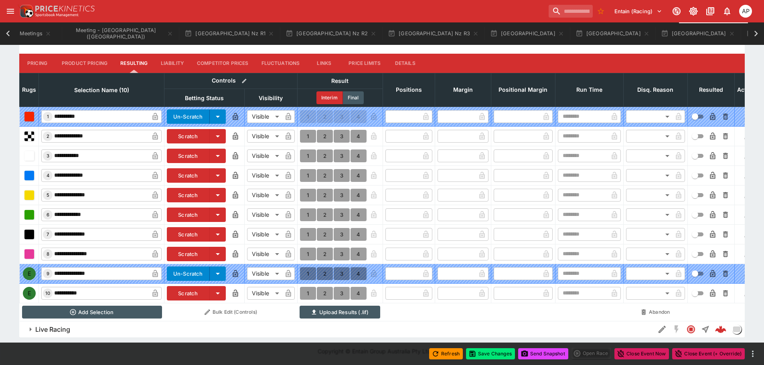
click at [188, 287] on button "Scratch" at bounding box center [188, 293] width 43 height 14
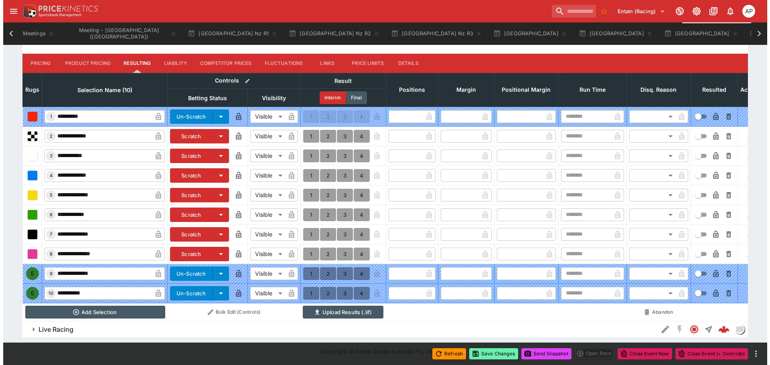
scroll to position [337, 0]
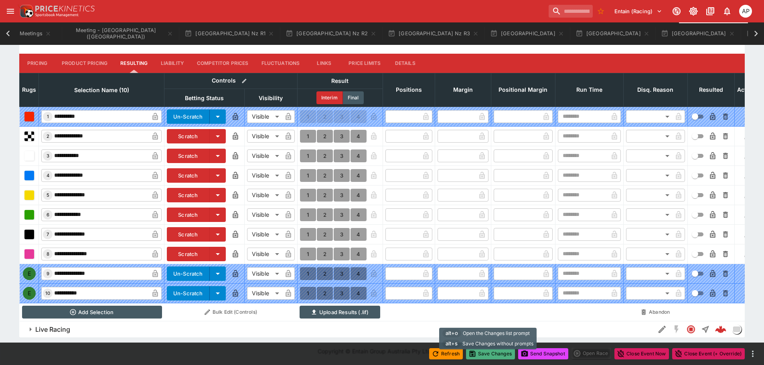
click at [494, 353] on button "Save Changes" at bounding box center [490, 354] width 49 height 11
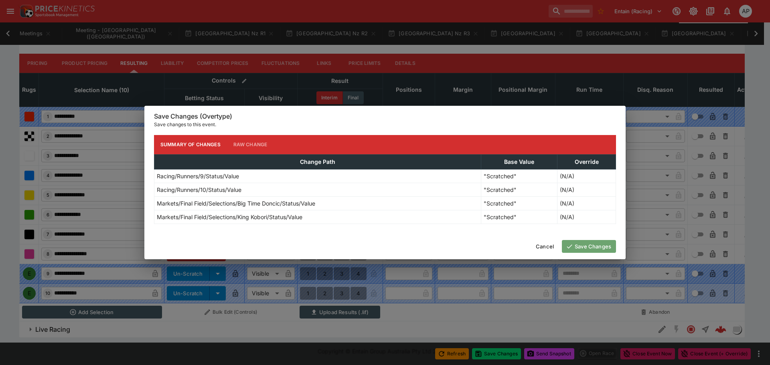
drag, startPoint x: 582, startPoint y: 243, endPoint x: 600, endPoint y: 295, distance: 55.1
click at [582, 243] on button "Save Changes" at bounding box center [589, 246] width 54 height 13
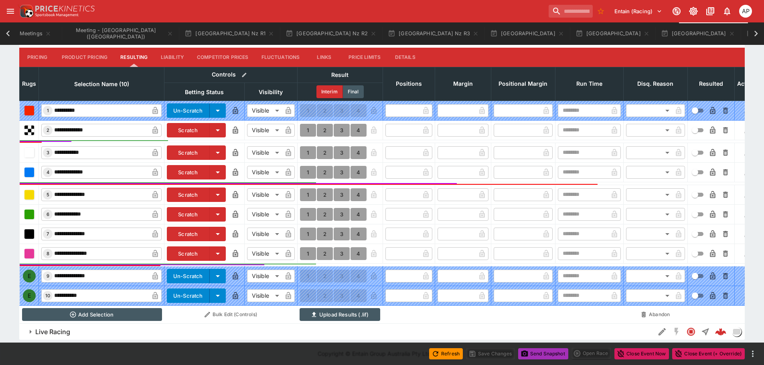
click at [549, 352] on button "Send Snapshot" at bounding box center [543, 354] width 50 height 11
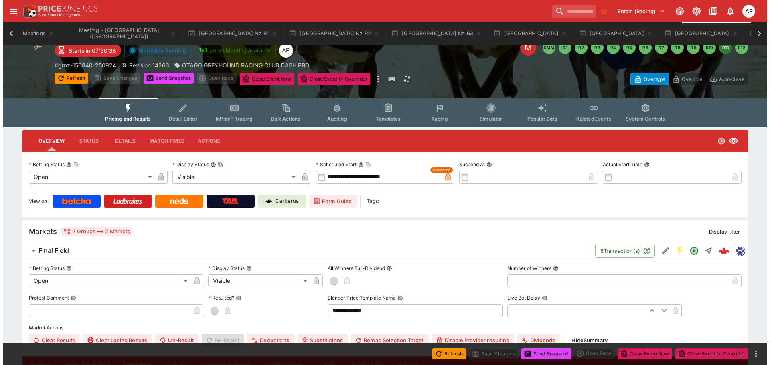
scroll to position [3, 0]
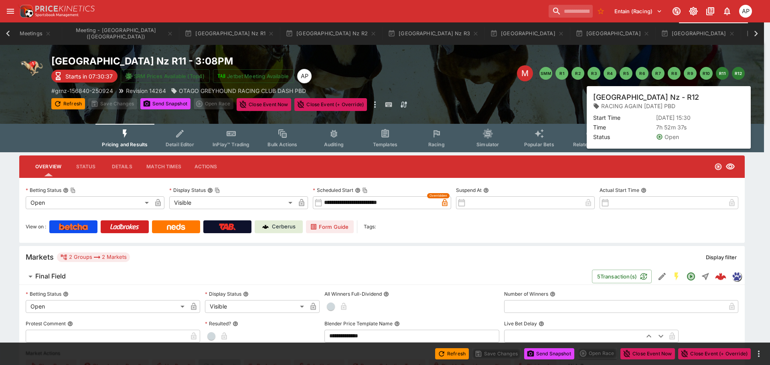
click at [734, 72] on button "R12" at bounding box center [738, 73] width 13 height 13
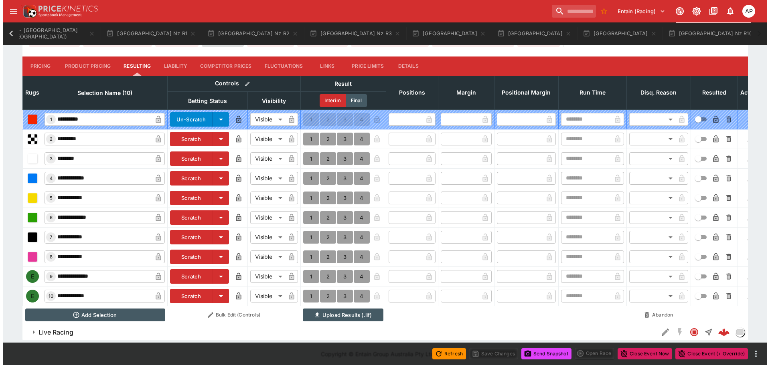
scroll to position [337, 0]
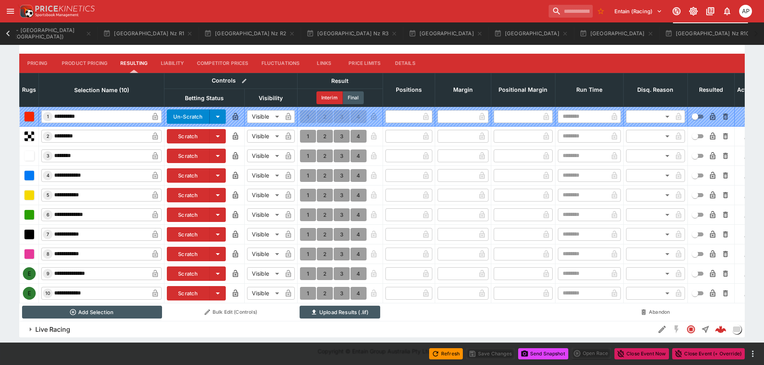
click at [187, 269] on button "Scratch" at bounding box center [188, 274] width 43 height 14
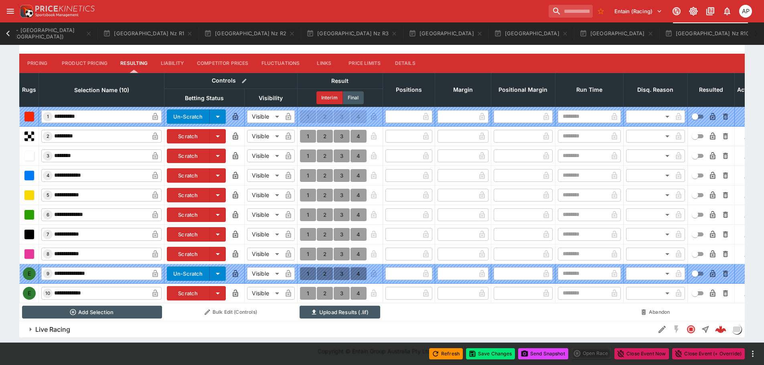
click at [182, 287] on button "Scratch" at bounding box center [188, 293] width 43 height 14
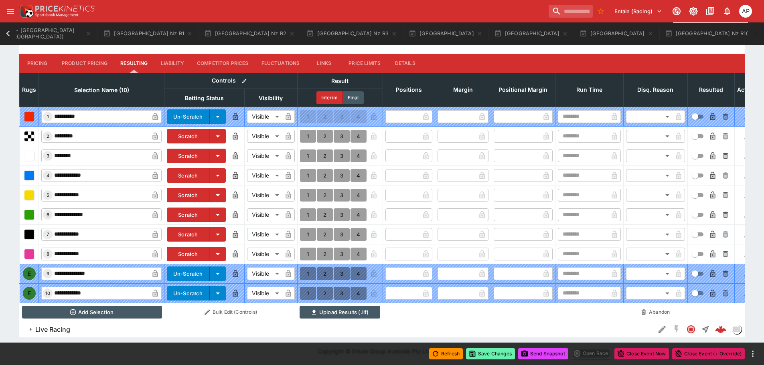
click at [485, 353] on button "Save Changes" at bounding box center [490, 354] width 49 height 11
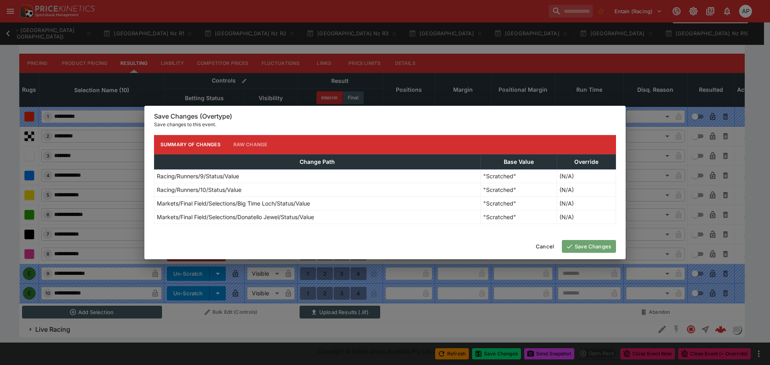
click at [579, 243] on button "Save Changes" at bounding box center [589, 246] width 54 height 13
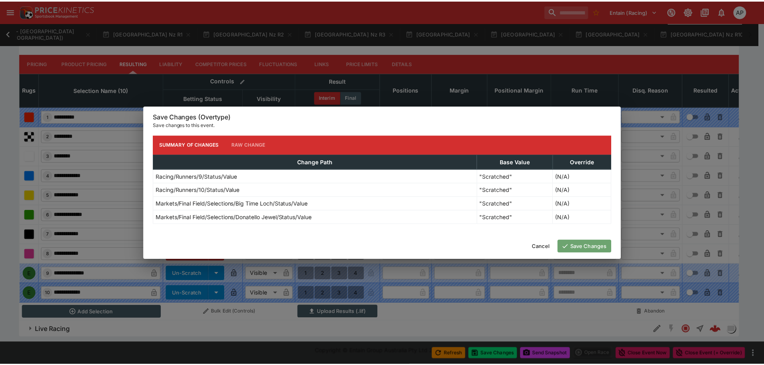
scroll to position [0, 142]
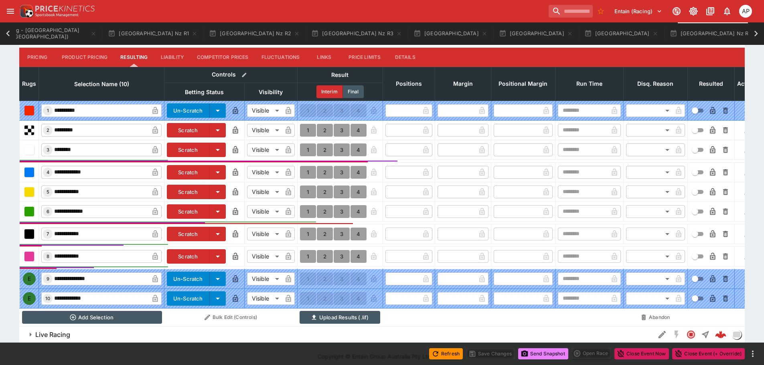
click at [550, 353] on button "Send Snapshot" at bounding box center [543, 354] width 50 height 11
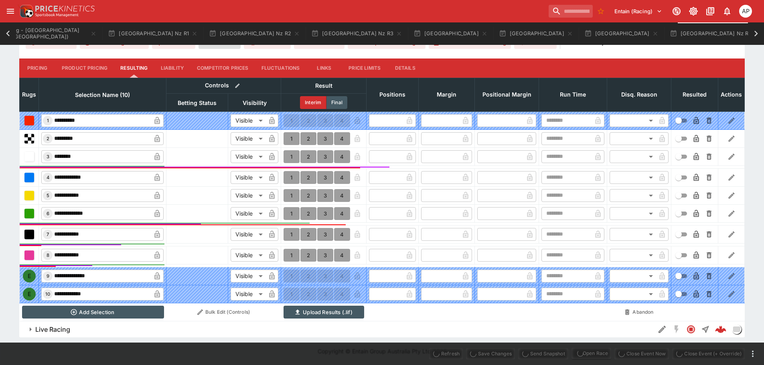
scroll to position [337, 0]
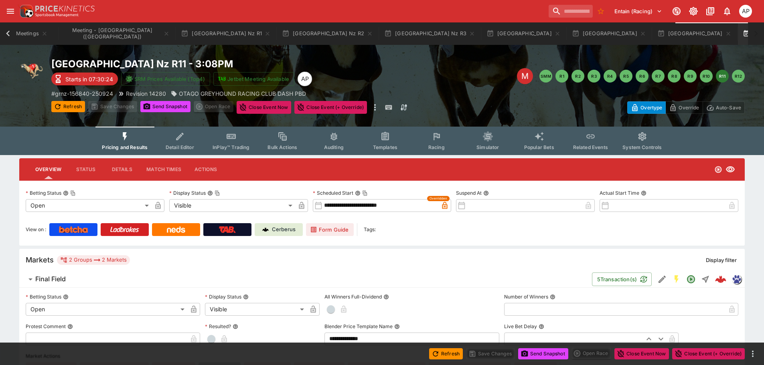
scroll to position [0, 70]
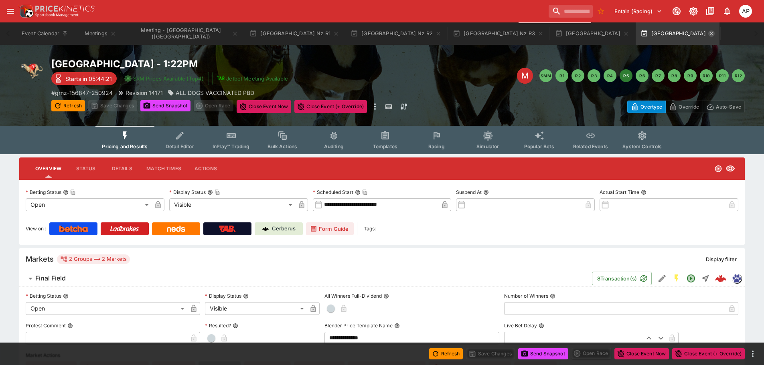
click at [708, 34] on icon "button" at bounding box center [711, 33] width 6 height 6
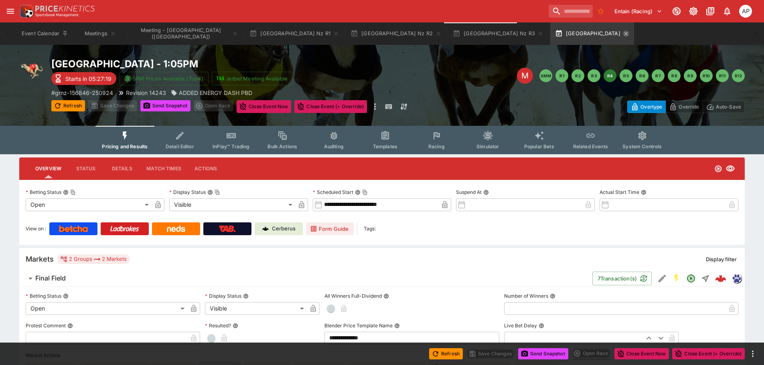
click at [623, 35] on icon "button" at bounding box center [626, 33] width 6 height 6
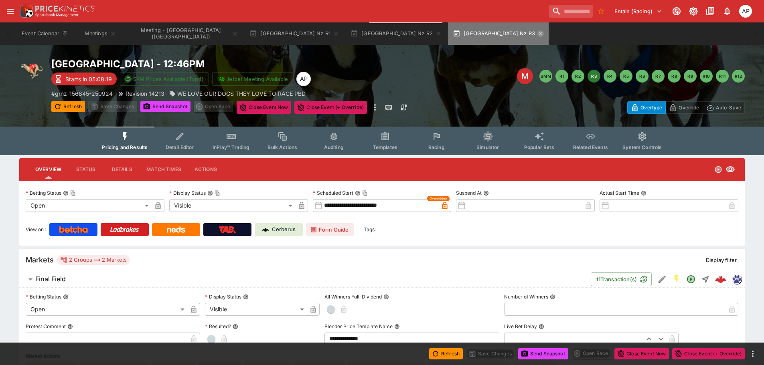
click at [538, 34] on icon "button" at bounding box center [541, 33] width 6 height 6
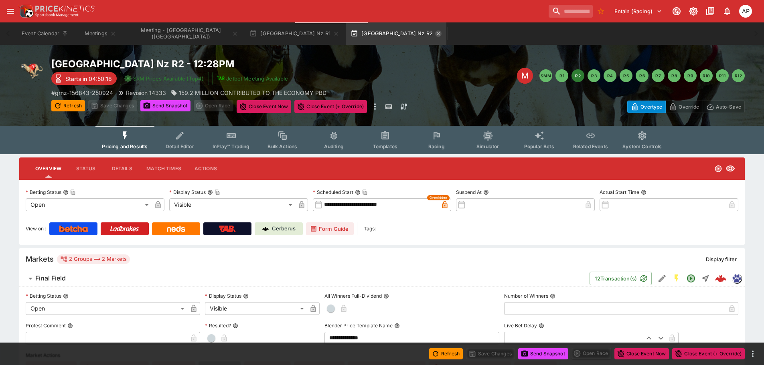
click at [435, 33] on icon "button" at bounding box center [438, 33] width 6 height 6
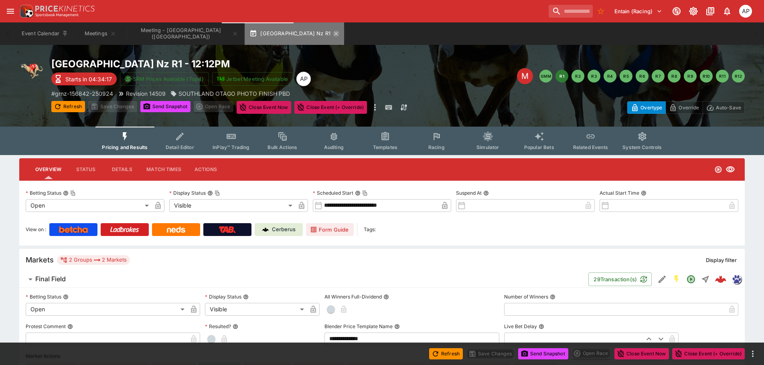
click at [333, 34] on icon "button" at bounding box center [336, 33] width 6 height 6
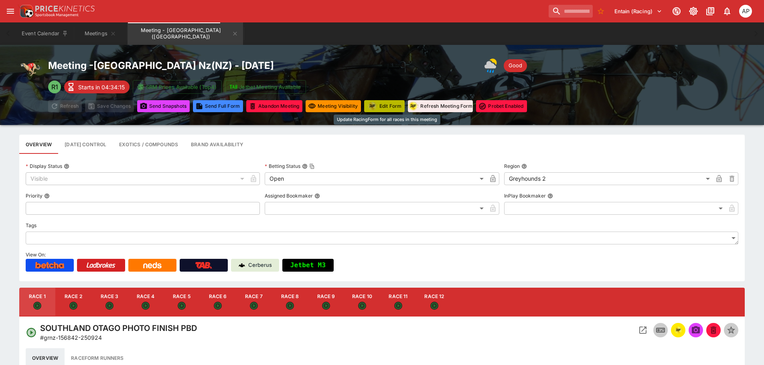
click at [388, 103] on button "Edit Form" at bounding box center [384, 106] width 41 height 12
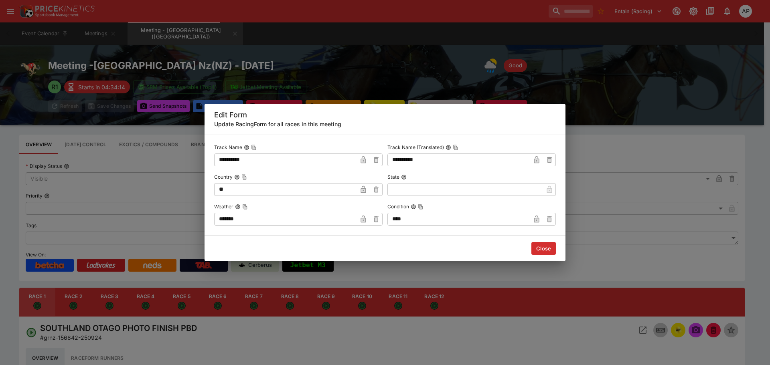
drag, startPoint x: 290, startPoint y: 222, endPoint x: 197, endPoint y: 223, distance: 93.1
click at [229, 222] on input "*******" at bounding box center [285, 219] width 143 height 13
type input "*"
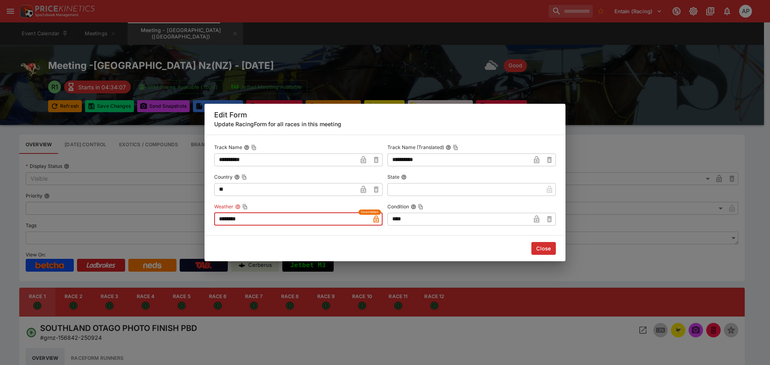
type input "********"
click at [542, 252] on button "Close" at bounding box center [544, 248] width 24 height 13
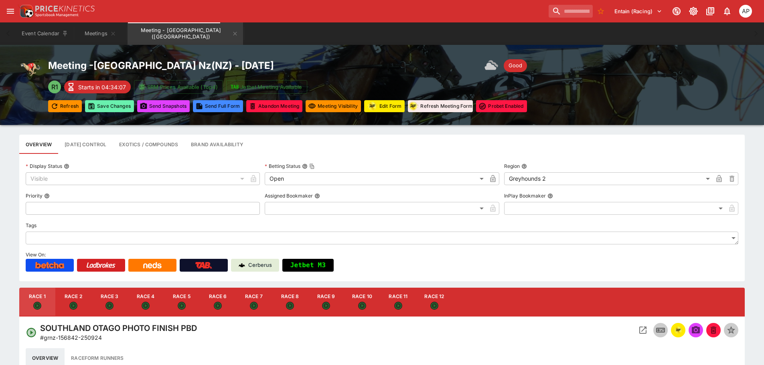
click at [114, 107] on button "Save Changes" at bounding box center [109, 106] width 49 height 12
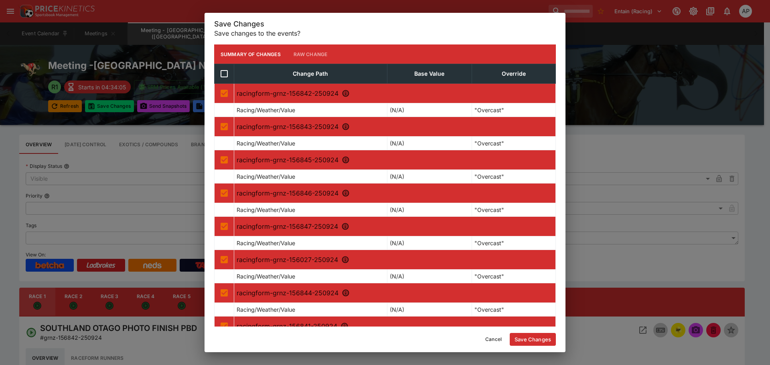
click at [532, 338] on button "Save Changes" at bounding box center [533, 339] width 46 height 13
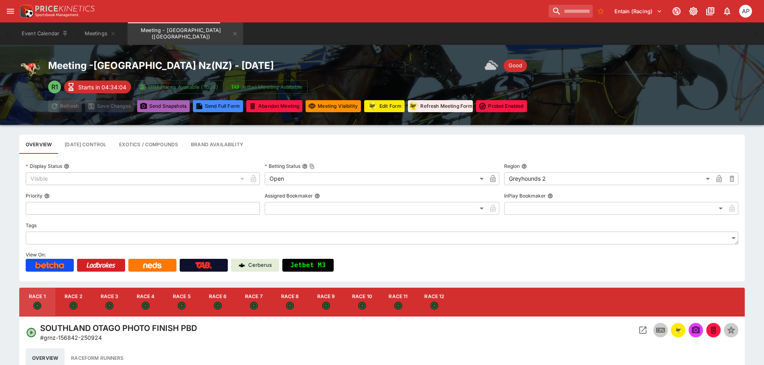
click at [159, 106] on button "Send Snapshot s" at bounding box center [163, 106] width 53 height 12
click at [171, 108] on button "Send Snapshot s" at bounding box center [163, 106] width 53 height 12
click at [232, 35] on icon "Meeting - Ascot Park Nz (NZ)" at bounding box center [235, 33] width 6 height 6
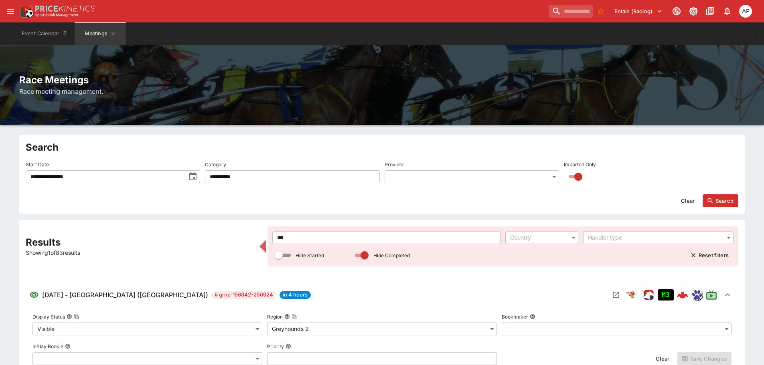
drag, startPoint x: 247, startPoint y: 235, endPoint x: 237, endPoint y: 235, distance: 10.0
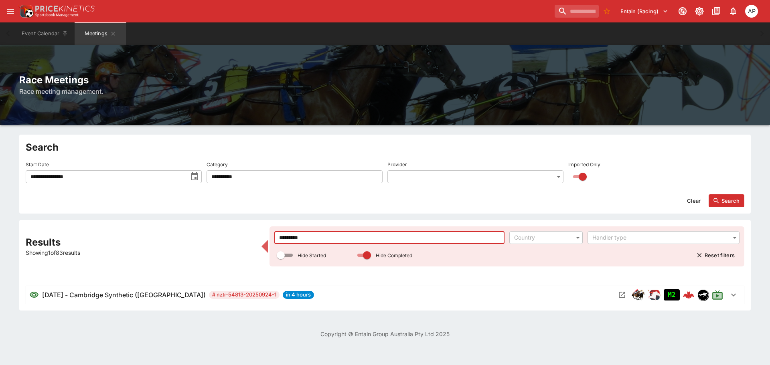
type input "*********"
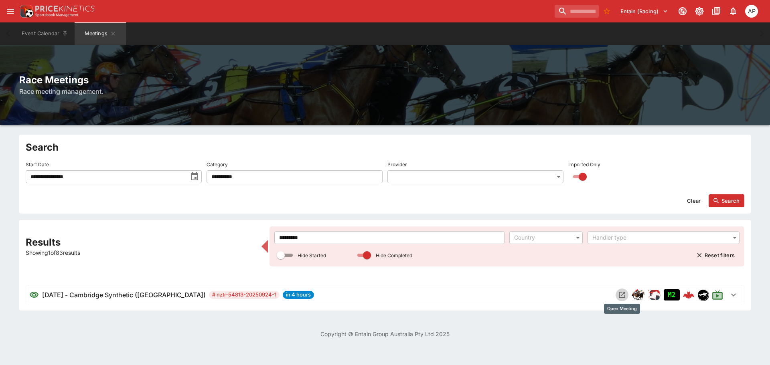
click at [624, 297] on icon "Open Meeting" at bounding box center [622, 295] width 8 height 8
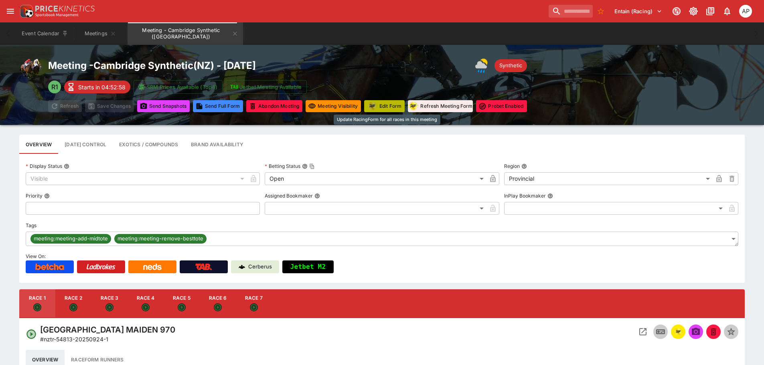
click at [392, 106] on button "Edit Form" at bounding box center [384, 106] width 41 height 12
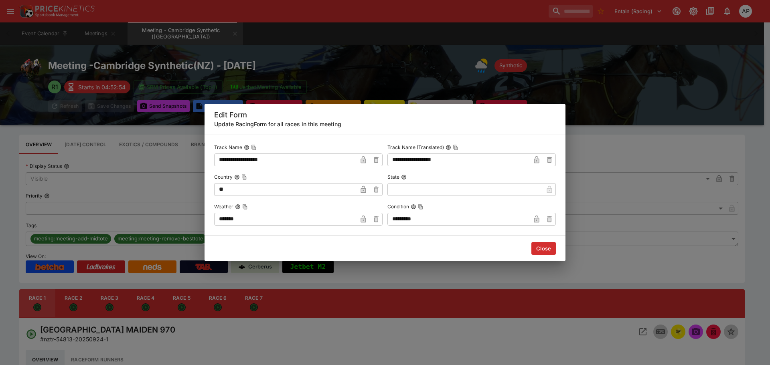
drag, startPoint x: 254, startPoint y: 218, endPoint x: 196, endPoint y: 218, distance: 58.6
click at [199, 218] on div "**********" at bounding box center [385, 182] width 770 height 365
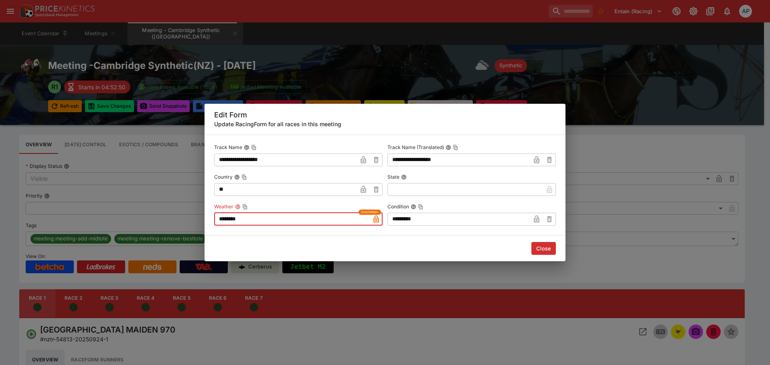
type input "********"
click at [539, 250] on button "Close" at bounding box center [544, 248] width 24 height 13
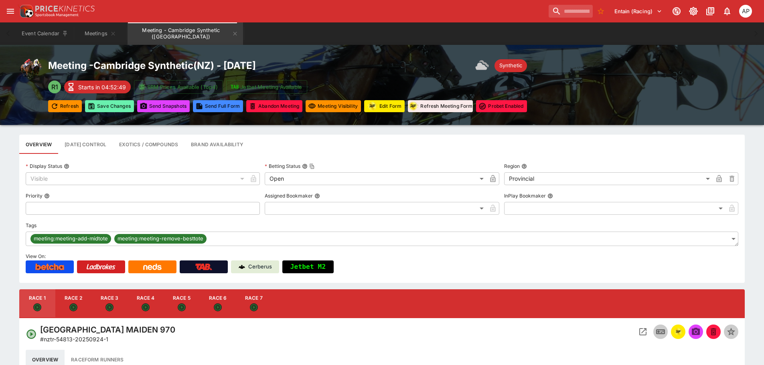
click at [115, 107] on button "Save Changes" at bounding box center [109, 106] width 49 height 12
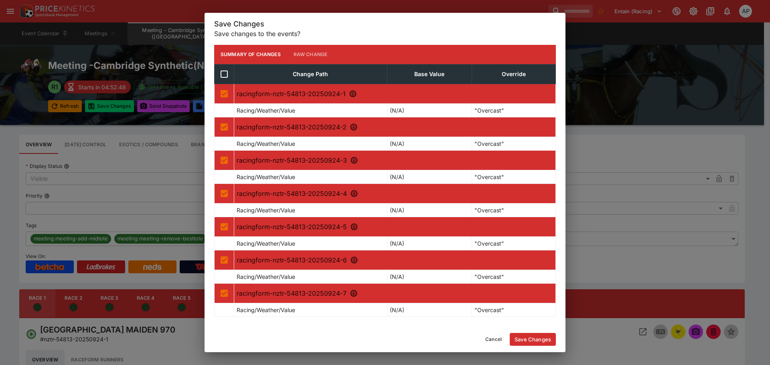
click at [534, 341] on button "Save Changes" at bounding box center [533, 339] width 46 height 13
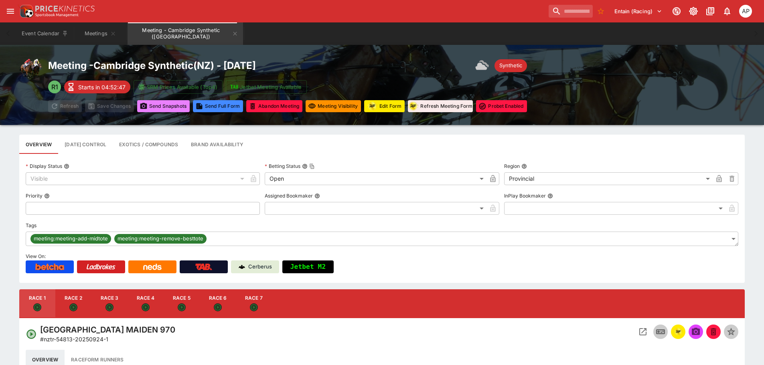
click at [168, 106] on button "Send Snapshot s" at bounding box center [163, 106] width 53 height 12
click at [102, 29] on button "Meetings" at bounding box center [100, 33] width 51 height 22
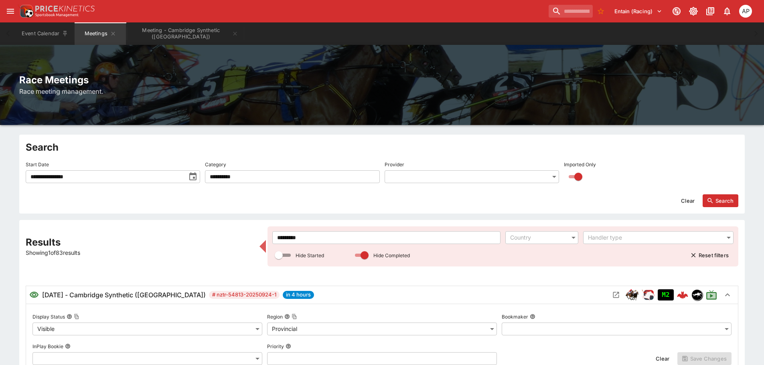
drag, startPoint x: 316, startPoint y: 237, endPoint x: 245, endPoint y: 230, distance: 71.7
click at [254, 230] on div "**********" at bounding box center [382, 370] width 713 height 286
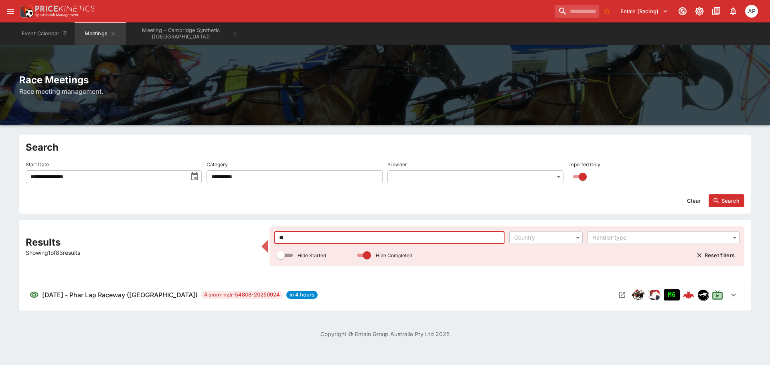
type input "**"
click at [621, 297] on icon "Open Meeting" at bounding box center [622, 295] width 8 height 8
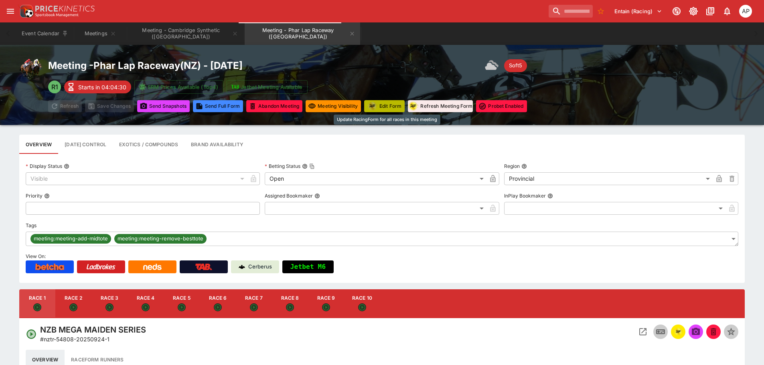
click at [393, 107] on button "Edit Form" at bounding box center [384, 106] width 41 height 12
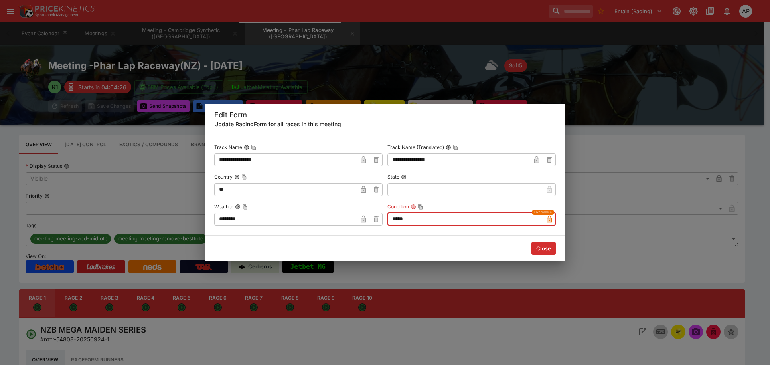
click at [410, 216] on input "*****" at bounding box center [466, 219] width 156 height 13
type input "*****"
click at [548, 247] on button "Close" at bounding box center [544, 248] width 24 height 13
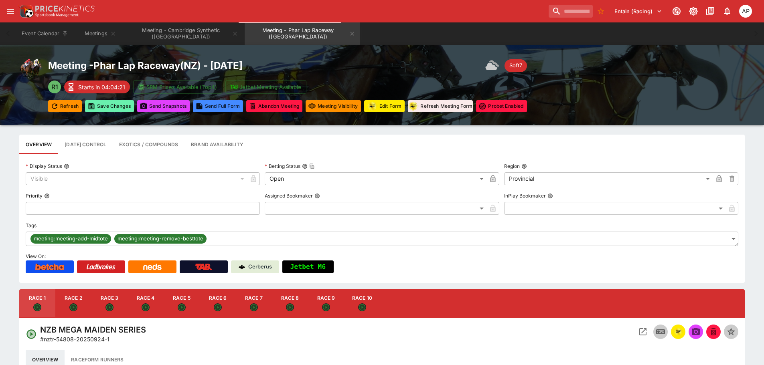
click at [117, 108] on button "Save Changes" at bounding box center [109, 106] width 49 height 12
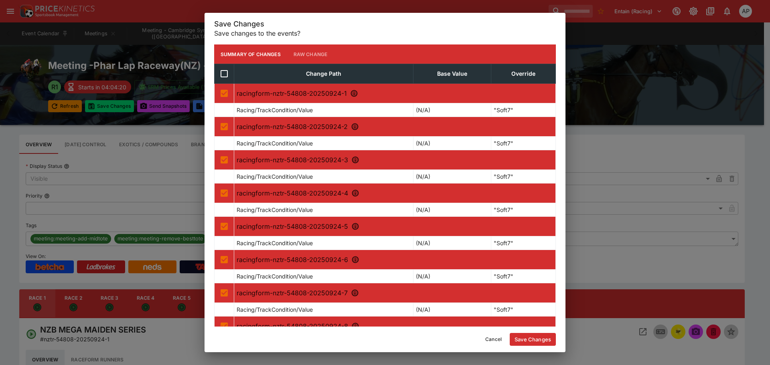
click at [521, 338] on button "Save Changes" at bounding box center [533, 339] width 46 height 13
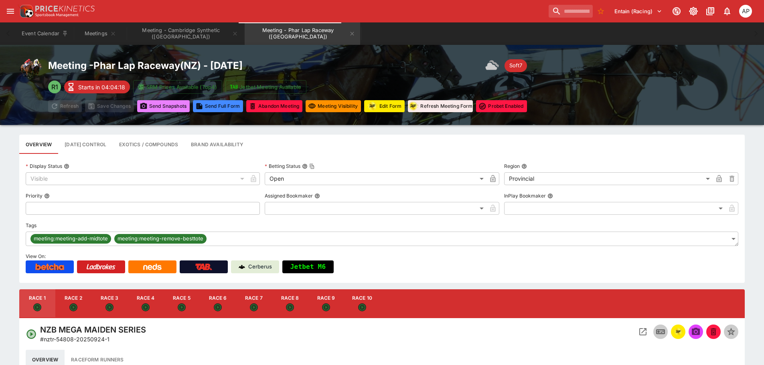
click at [169, 108] on button "Send Snapshot s" at bounding box center [163, 106] width 53 height 12
type input "****"
type input "*****"
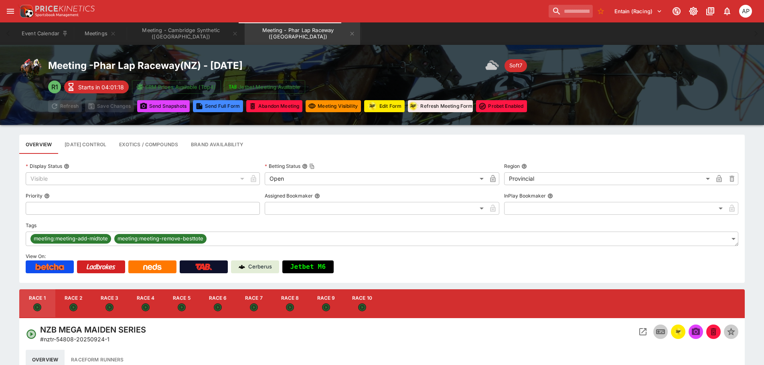
type input "****"
type input "*****"
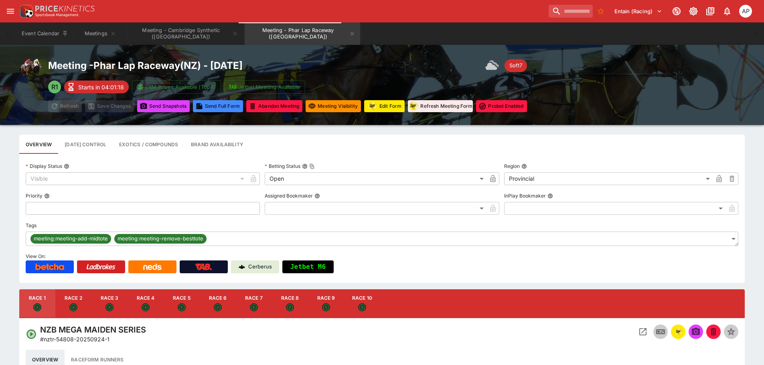
type input "*****"
click at [349, 32] on icon "Meeting - Phar Lap Raceway (NZ)" at bounding box center [352, 33] width 6 height 6
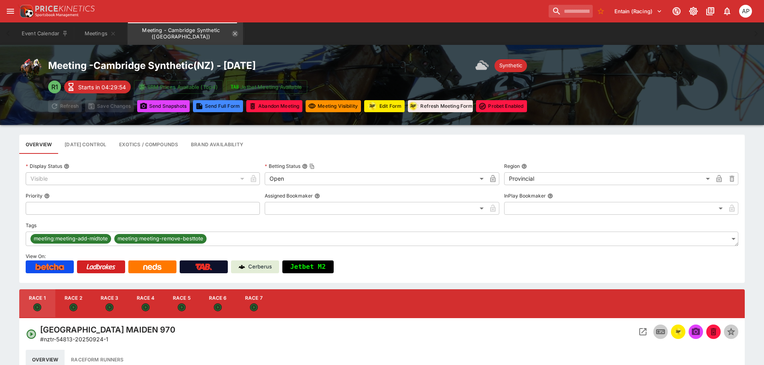
click at [232, 35] on icon "Meeting - Cambridge Synthetic (NZ)" at bounding box center [235, 33] width 6 height 6
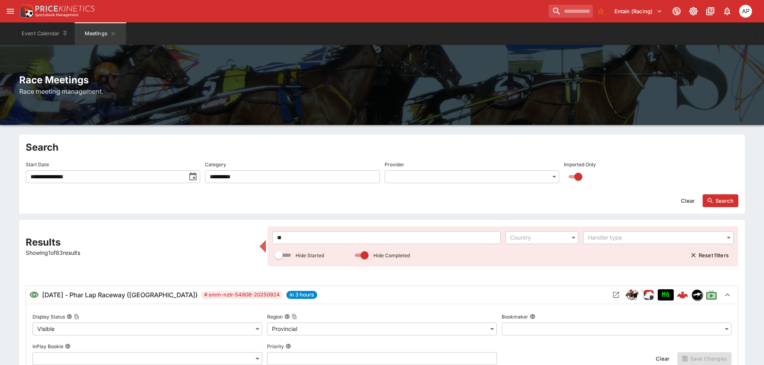
click at [191, 174] on icon "toggle date time picker" at bounding box center [192, 176] width 7 height 8
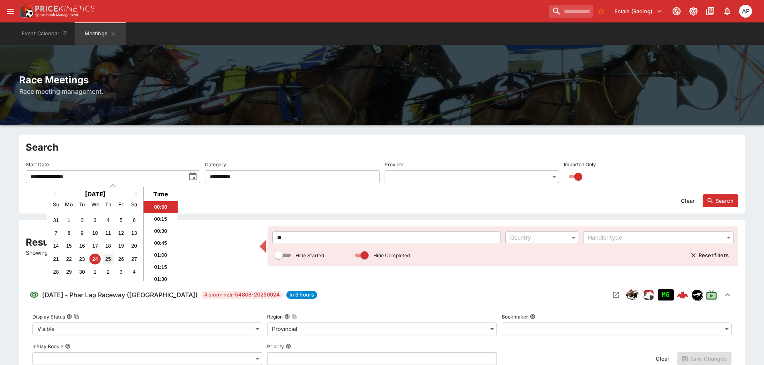
click at [107, 258] on div "25" at bounding box center [108, 259] width 11 height 11
type input "**********"
click at [717, 202] on button "Search" at bounding box center [721, 201] width 36 height 13
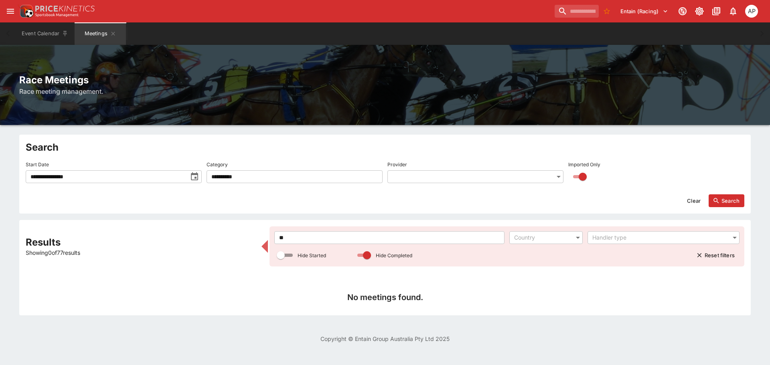
click at [266, 239] on div "Results Showing 0 of 77 results ** ​ Country ​ Handler type ​ Hide Started Hide…" at bounding box center [385, 268] width 719 height 83
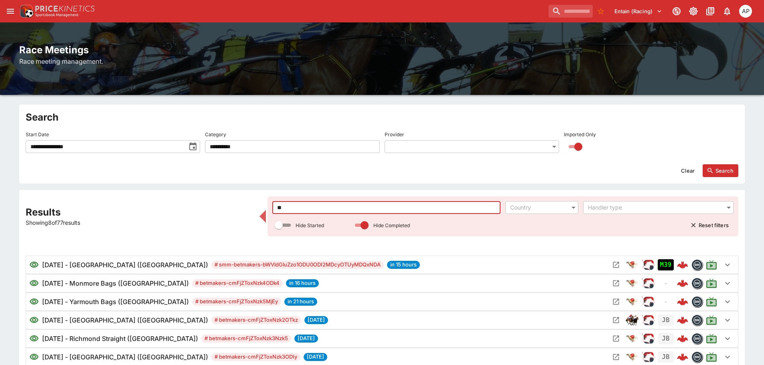
scroll to position [80, 0]
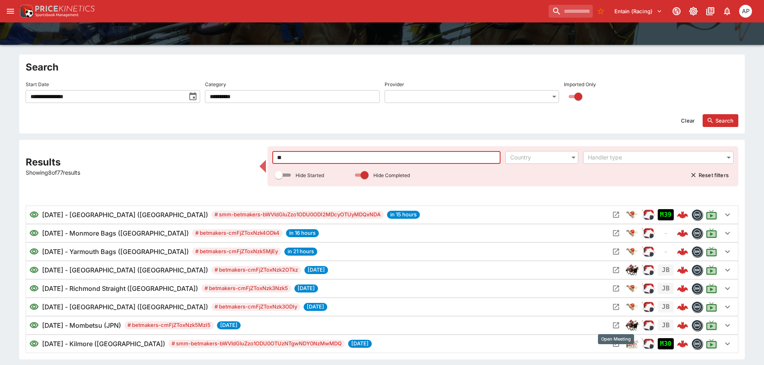
type input "**"
click at [617, 324] on icon "Open Meeting" at bounding box center [616, 326] width 8 height 8
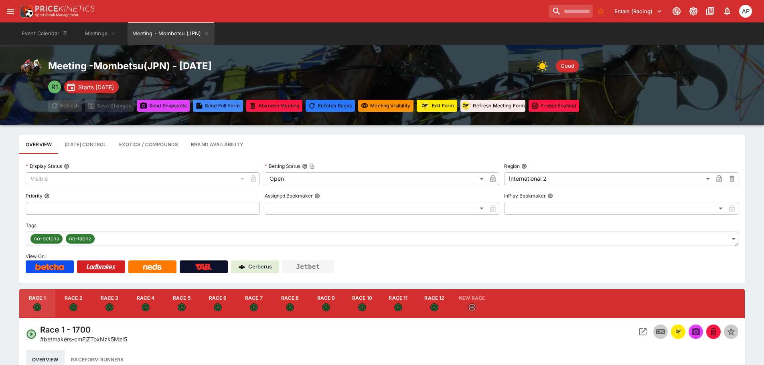
type input "**********"
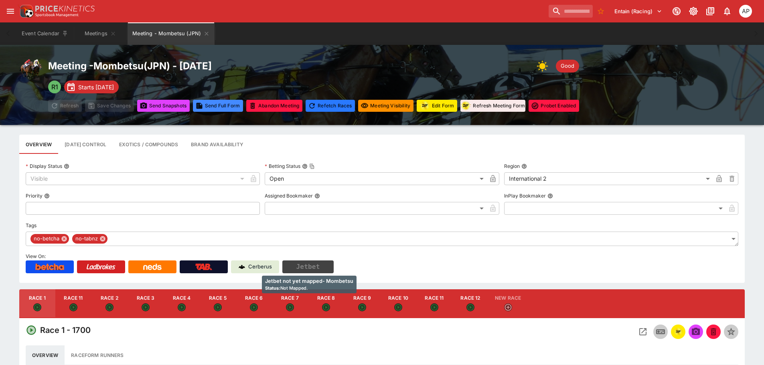
click at [312, 268] on button "Jetbet" at bounding box center [307, 267] width 51 height 13
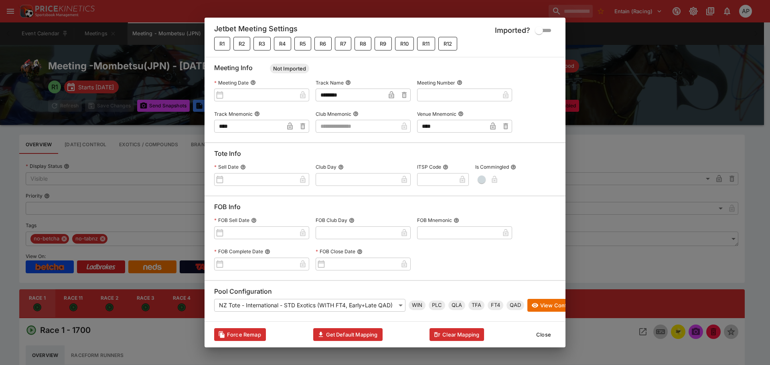
click at [338, 121] on input "text" at bounding box center [357, 126] width 82 height 13
click at [334, 139] on li "JAPD" at bounding box center [363, 136] width 95 height 13
click at [351, 130] on input "****" at bounding box center [350, 126] width 69 height 13
click at [336, 147] on li "JAPK" at bounding box center [363, 149] width 95 height 13
type input "****"
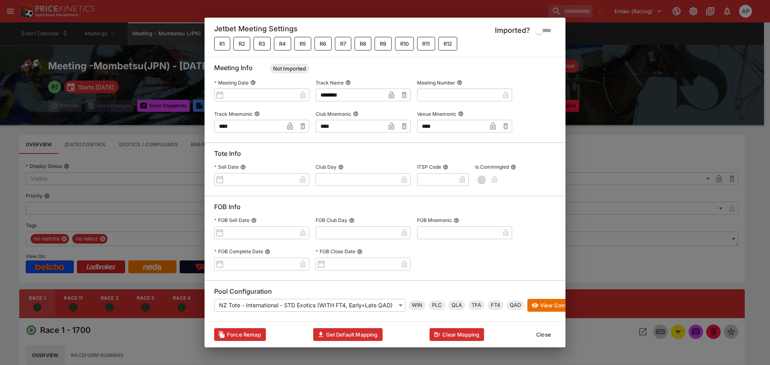
click at [518, 48] on div "Jetbet Meeting Settings Imported? R1 R2 R3 R4 R5 R6 R7 R8 R9 R10 R11 R12" at bounding box center [385, 37] width 361 height 39
click at [458, 44] on button "R12" at bounding box center [447, 44] width 19 height 14
click at [461, 340] on button "Clear Mapping" at bounding box center [457, 335] width 55 height 13
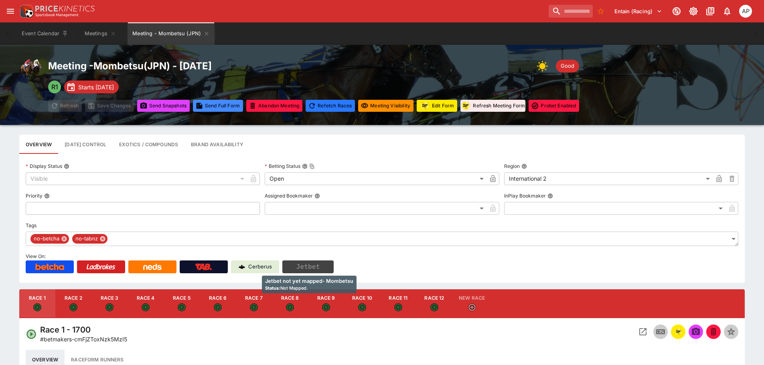
click at [310, 267] on button "Jetbet" at bounding box center [307, 267] width 51 height 13
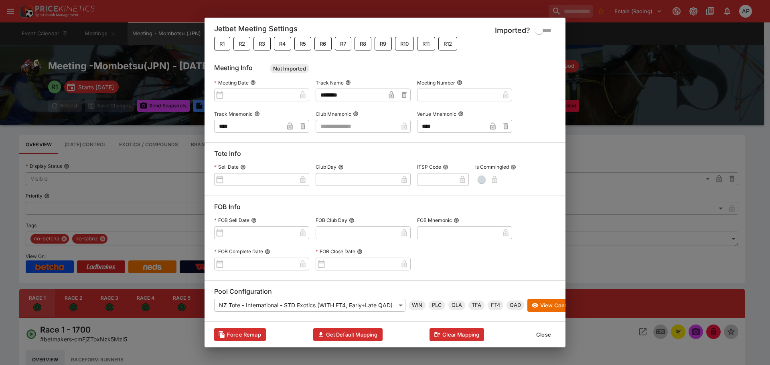
click at [375, 125] on input "text" at bounding box center [357, 126] width 82 height 13
click at [346, 149] on li "JAPK" at bounding box center [363, 149] width 95 height 13
type input "****"
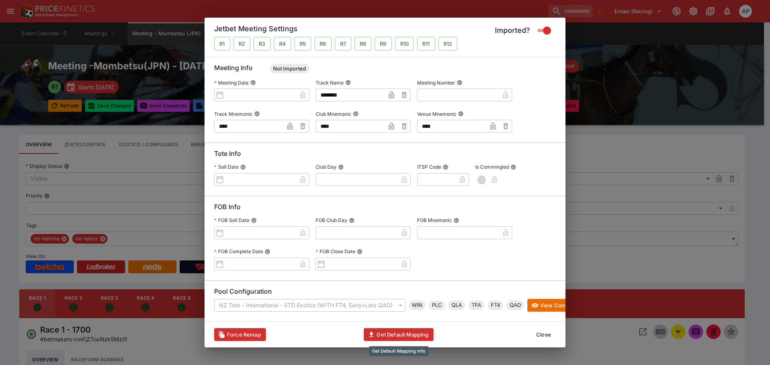
click at [412, 334] on button "Get Default Mapping" at bounding box center [398, 335] width 69 height 13
type input "**********"
type input "**"
type input "**********"
type input "***"
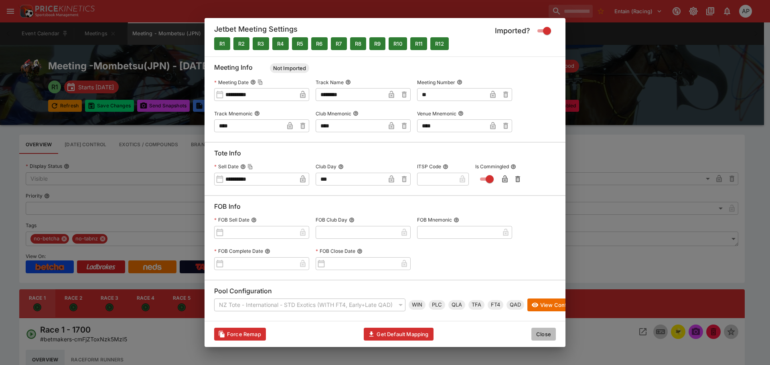
click at [540, 338] on button "Close" at bounding box center [544, 334] width 24 height 13
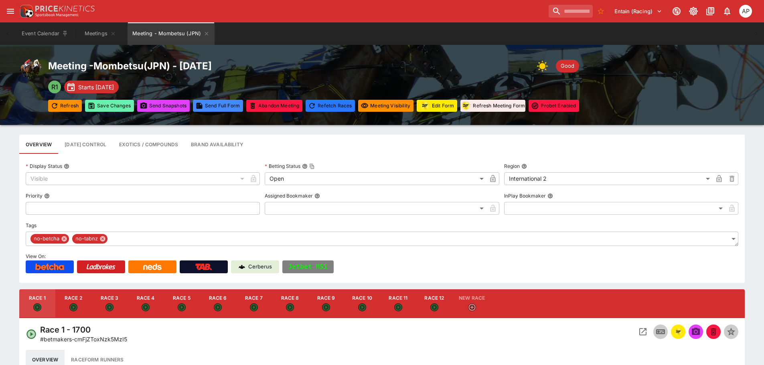
click at [104, 109] on button "Save Changes" at bounding box center [109, 106] width 49 height 12
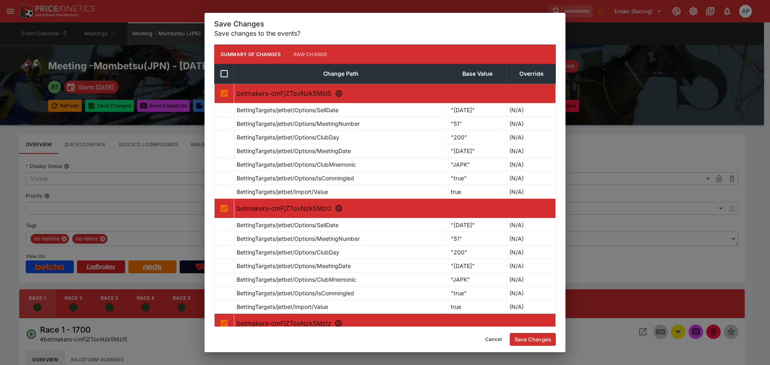
click at [533, 341] on button "Save Changes" at bounding box center [533, 339] width 46 height 13
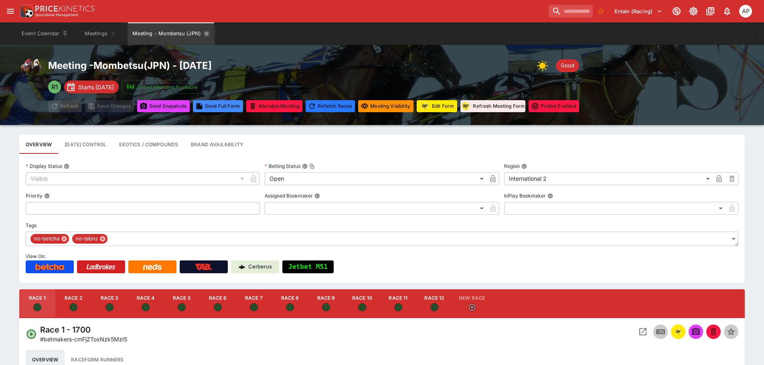
click at [205, 34] on icon "Meeting - Mombetsu (JPN)" at bounding box center [206, 33] width 6 height 6
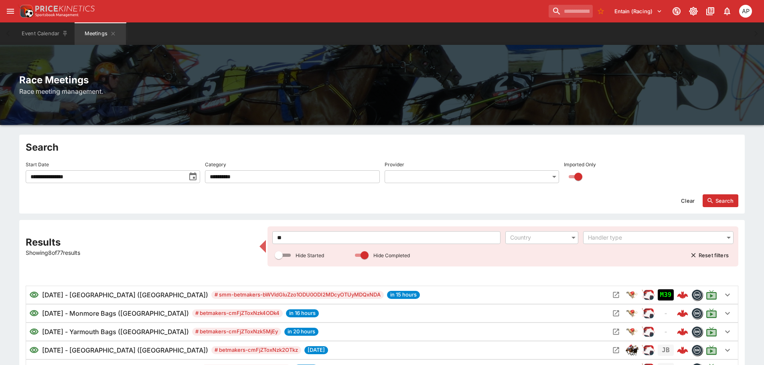
drag, startPoint x: 304, startPoint y: 237, endPoint x: 241, endPoint y: 238, distance: 63.8
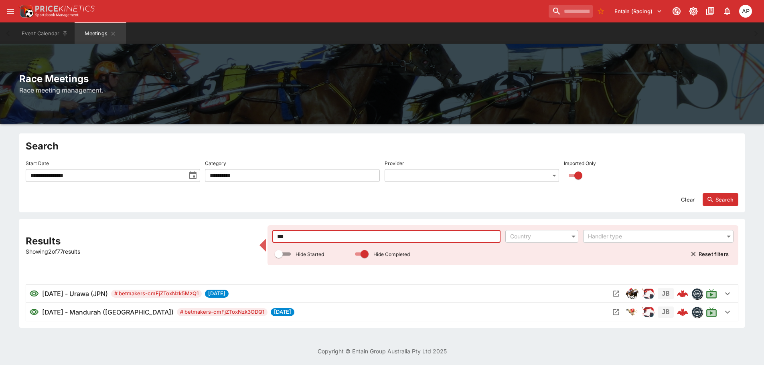
scroll to position [1, 0]
type input "***"
click at [618, 293] on icon "Open Meeting" at bounding box center [616, 294] width 8 height 8
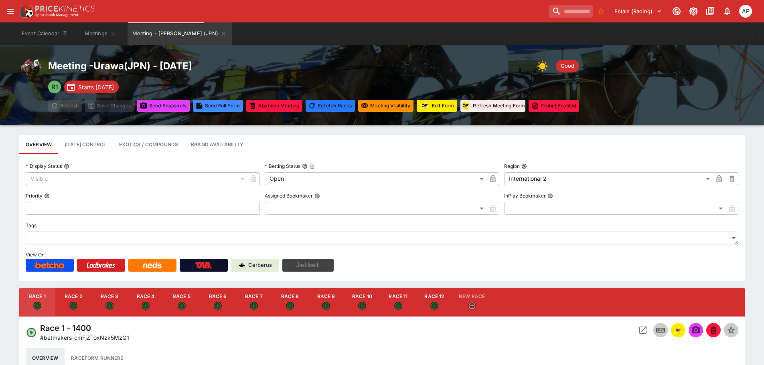
click at [307, 270] on button "Jetbet" at bounding box center [307, 265] width 51 height 13
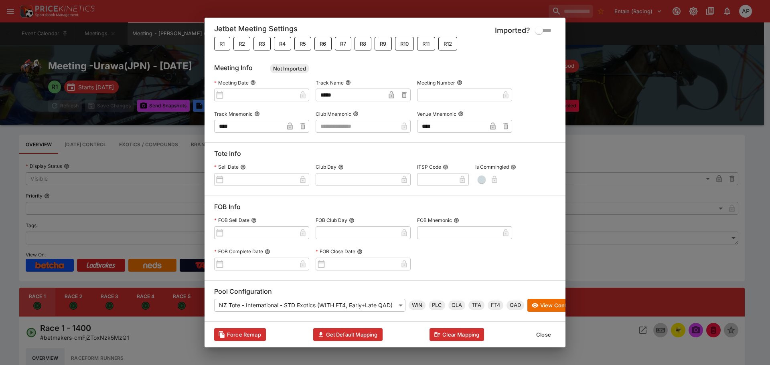
click at [343, 123] on input "text" at bounding box center [357, 126] width 82 height 13
click at [339, 137] on li "JAPD" at bounding box center [363, 136] width 95 height 13
type input "****"
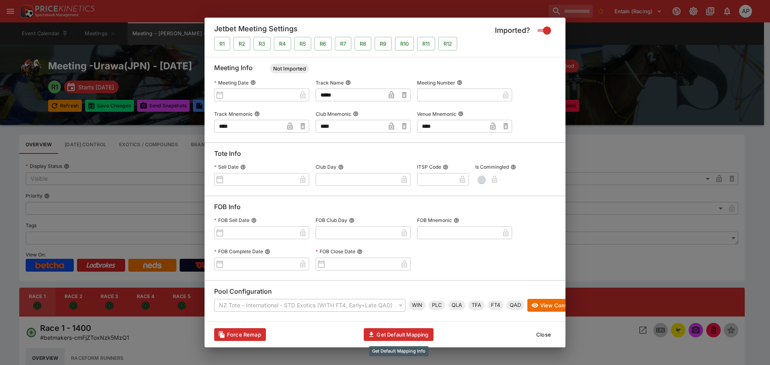
click at [414, 336] on button "Get Default Mapping" at bounding box center [398, 335] width 69 height 13
type input "**********"
type input "**"
type input "**********"
type input "***"
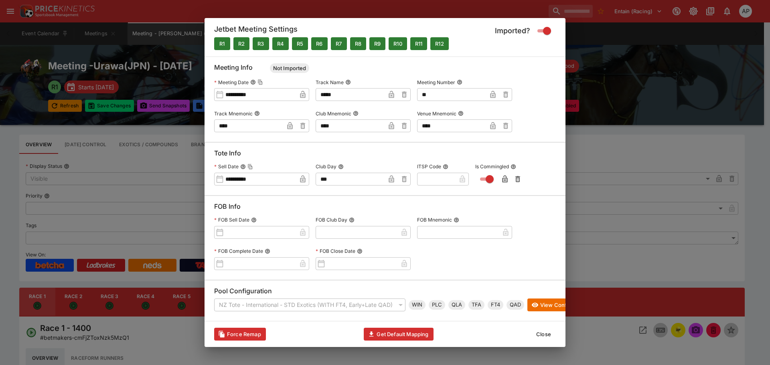
drag, startPoint x: 545, startPoint y: 337, endPoint x: 306, endPoint y: 204, distance: 274.0
click at [545, 337] on button "Close" at bounding box center [544, 334] width 24 height 13
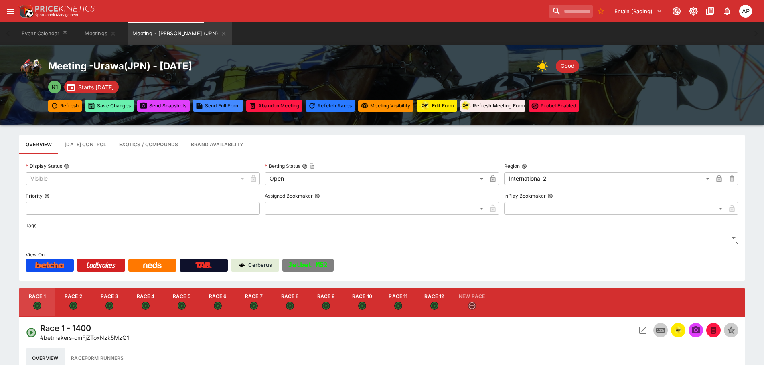
click at [108, 106] on button "Save Changes" at bounding box center [109, 106] width 49 height 12
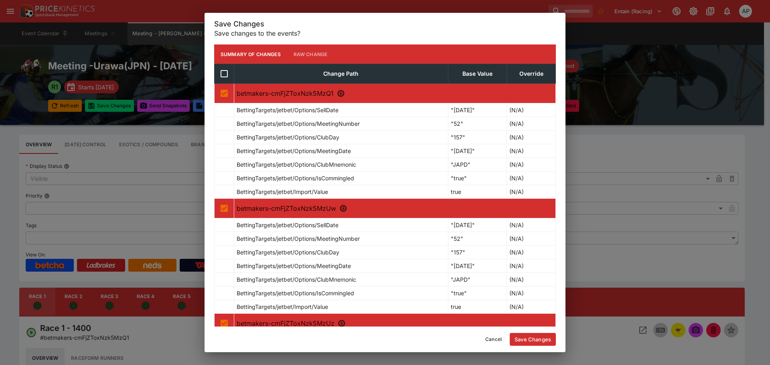
click at [532, 341] on button "Save Changes" at bounding box center [533, 339] width 46 height 13
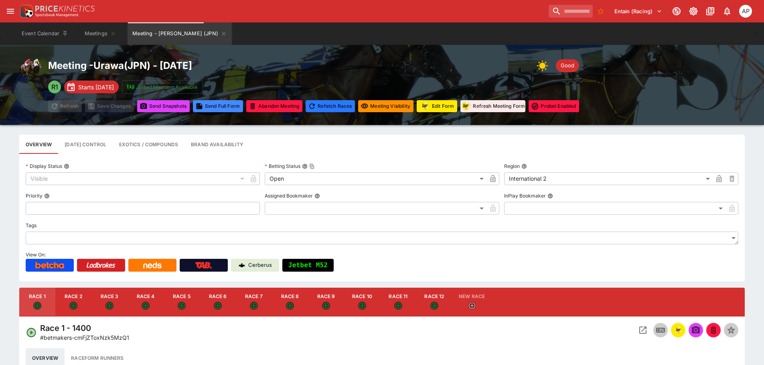
click at [221, 33] on icon "Meeting - Urawa (JPN)" at bounding box center [224, 33] width 6 height 6
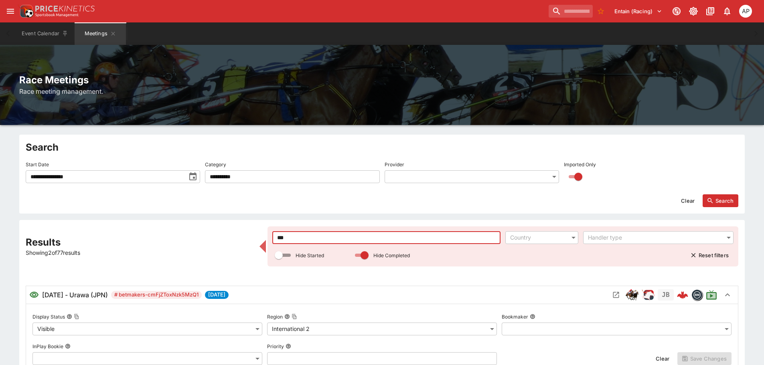
drag, startPoint x: 318, startPoint y: 234, endPoint x: 242, endPoint y: 238, distance: 75.9
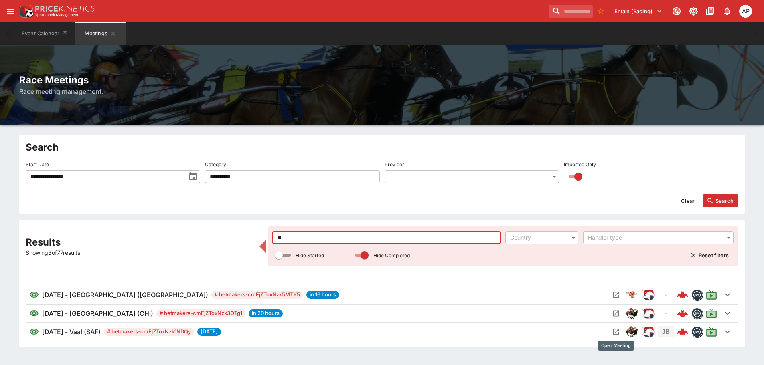
type input "**"
click at [617, 336] on icon "Open Meeting" at bounding box center [616, 332] width 8 height 8
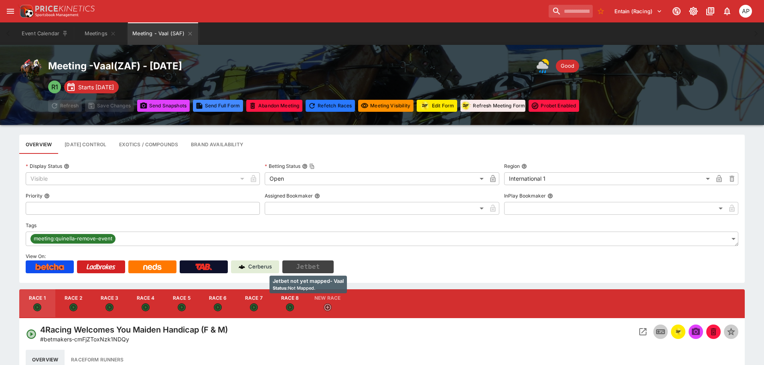
click at [303, 270] on button "Jetbet" at bounding box center [307, 267] width 51 height 13
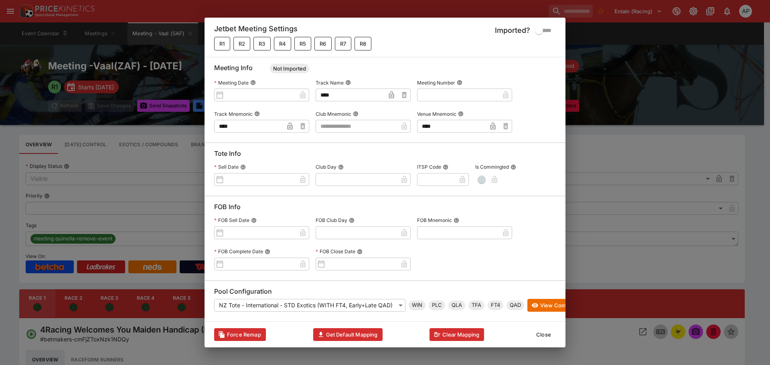
click at [371, 121] on input "text" at bounding box center [357, 126] width 82 height 13
click at [355, 136] on li "SAFR" at bounding box center [363, 136] width 95 height 13
type input "****"
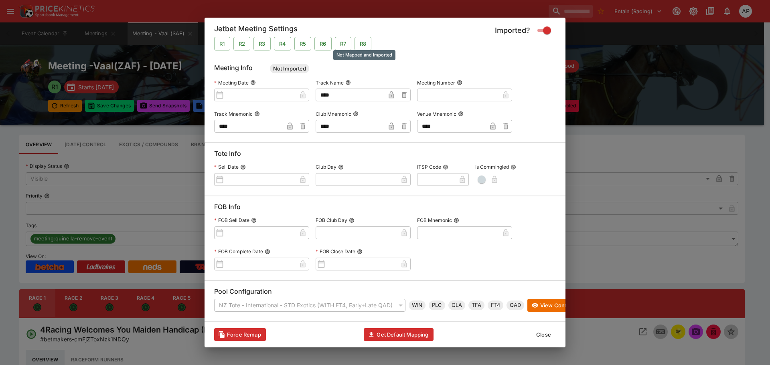
click at [369, 41] on button "R8" at bounding box center [363, 44] width 17 height 14
click at [344, 42] on button "R7" at bounding box center [343, 44] width 16 height 14
click at [325, 44] on button "R6" at bounding box center [323, 44] width 17 height 14
click at [403, 335] on button "Get Default Mapping" at bounding box center [398, 335] width 69 height 13
type input "**********"
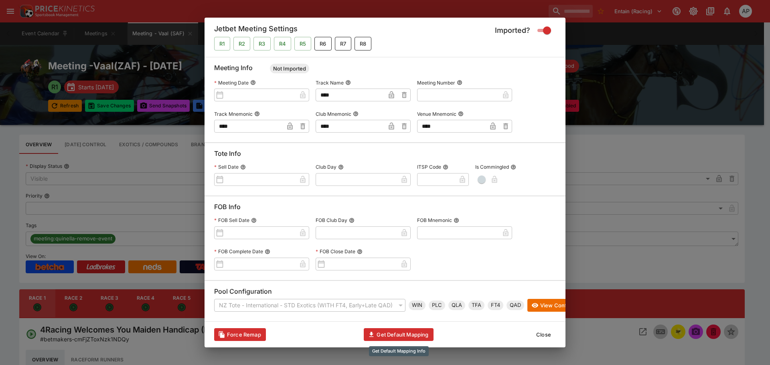
type input "**"
type input "**********"
type input "**"
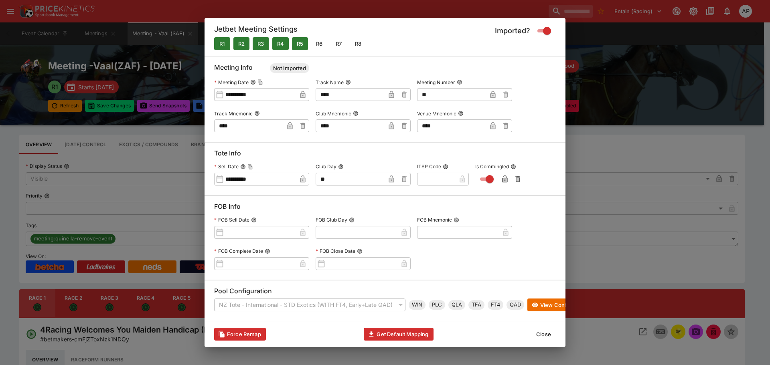
drag, startPoint x: 542, startPoint y: 338, endPoint x: 467, endPoint y: 300, distance: 84.1
click at [542, 338] on button "Close" at bounding box center [544, 334] width 24 height 13
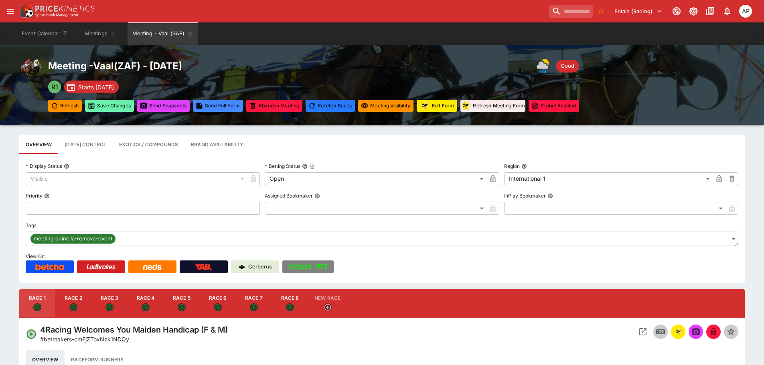
click at [109, 109] on button "Save Changes" at bounding box center [109, 106] width 49 height 12
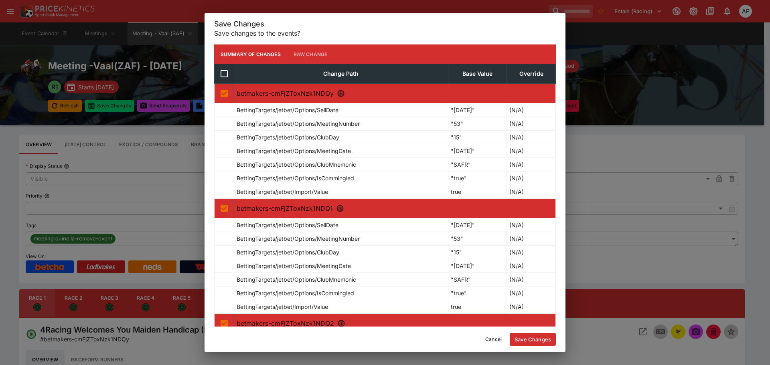
click at [537, 338] on button "Save Changes" at bounding box center [533, 339] width 46 height 13
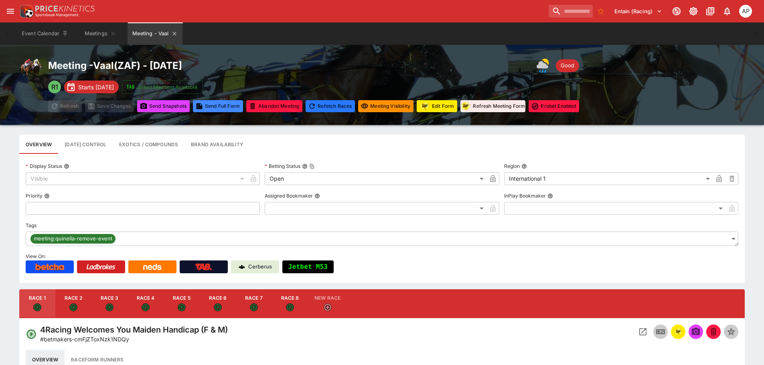
click at [173, 30] on button "Meeting - Vaal" at bounding box center [155, 33] width 55 height 22
click at [176, 30] on button "Meeting - Vaal" at bounding box center [155, 33] width 55 height 22
drag, startPoint x: 176, startPoint y: 34, endPoint x: 164, endPoint y: 18, distance: 20.1
click at [175, 34] on icon "Meeting - Vaal" at bounding box center [174, 34] width 4 height 4
